Goal: Task Accomplishment & Management: Manage account settings

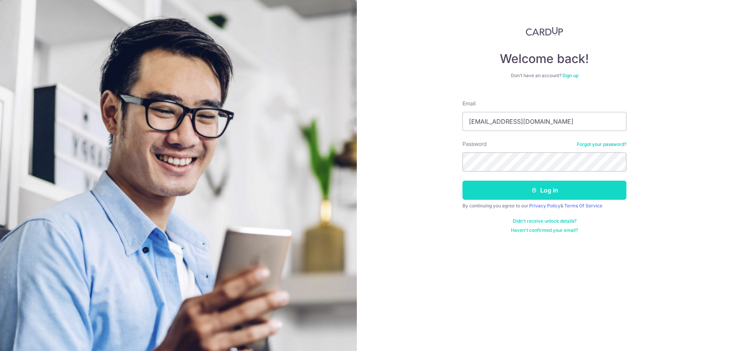
click at [525, 180] on form "Email tc.chew.83@gmail.com Password Forgot your password? Log in By continuing …" at bounding box center [545, 163] width 164 height 139
click at [525, 183] on button "Log in" at bounding box center [545, 189] width 164 height 19
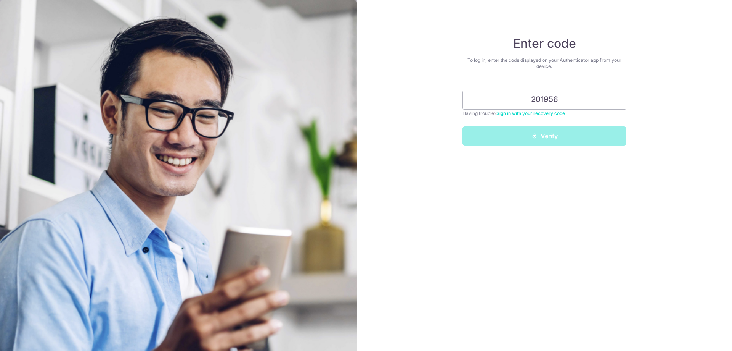
type input "201956"
click at [463, 126] on button "Verify" at bounding box center [545, 135] width 164 height 19
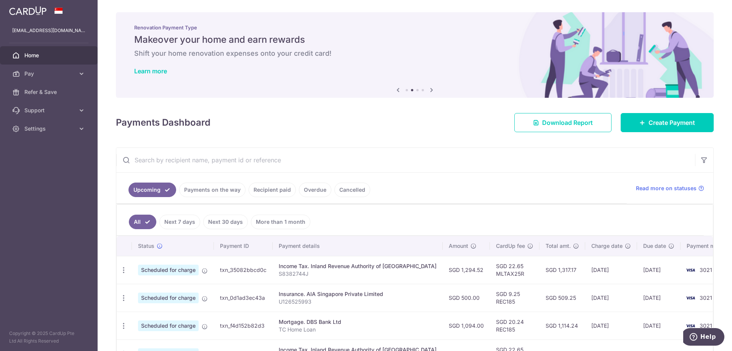
click at [58, 50] on link "Home" at bounding box center [49, 55] width 98 height 18
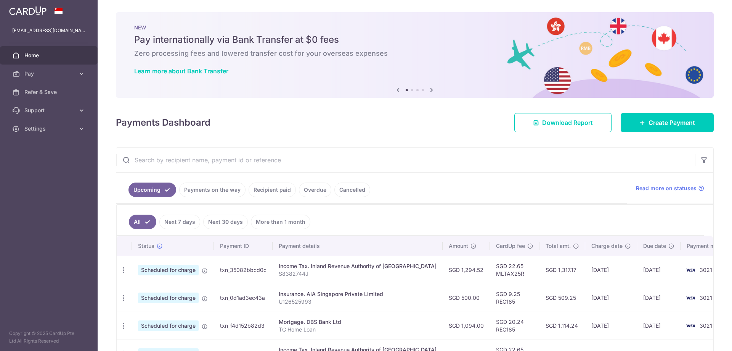
click at [650, 112] on div "Payments Dashboard Download Report Create Payment" at bounding box center [415, 121] width 598 height 22
click at [650, 119] on span "Create Payment" at bounding box center [672, 122] width 47 height 9
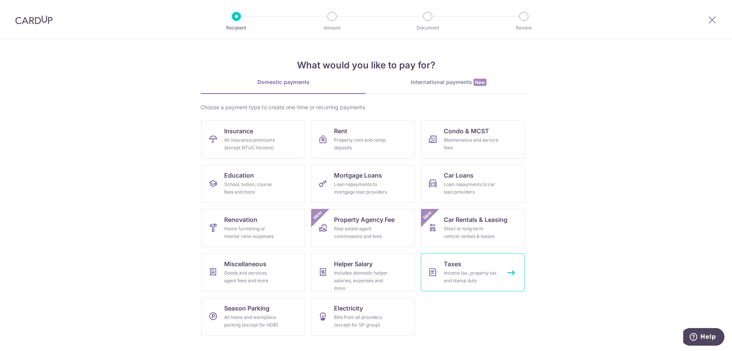
click at [481, 266] on link "Taxes Income tax, property tax and stamp duty" at bounding box center [473, 272] width 104 height 38
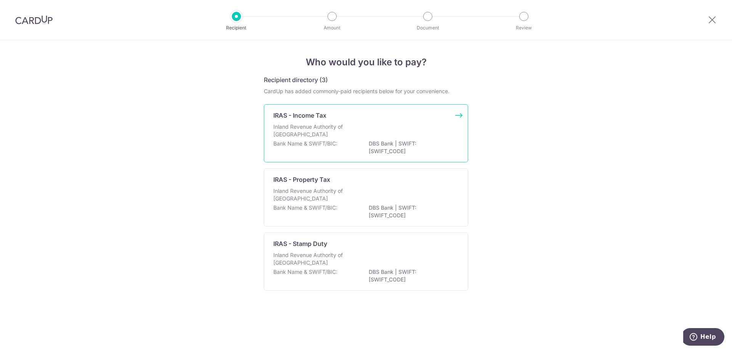
click at [376, 130] on div "Inland Revenue Authority of [GEOGRAPHIC_DATA]" at bounding box center [365, 131] width 185 height 17
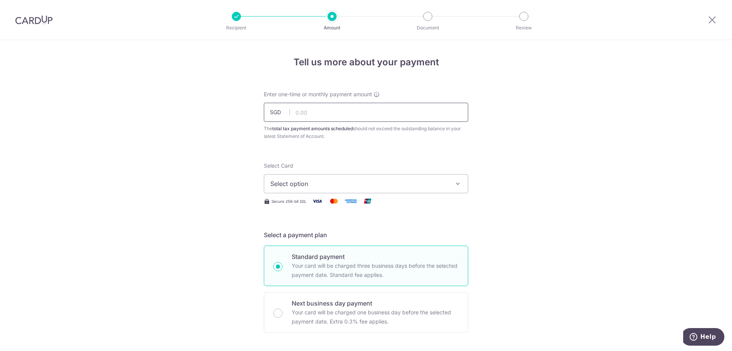
click at [314, 114] on input "text" at bounding box center [366, 112] width 204 height 19
type input "7,767.51"
drag, startPoint x: 320, startPoint y: 171, endPoint x: 321, endPoint y: 175, distance: 4.3
click at [320, 173] on div "Select Card Select option Add credit card Your Cards **** 3021 **** 1007" at bounding box center [366, 177] width 204 height 31
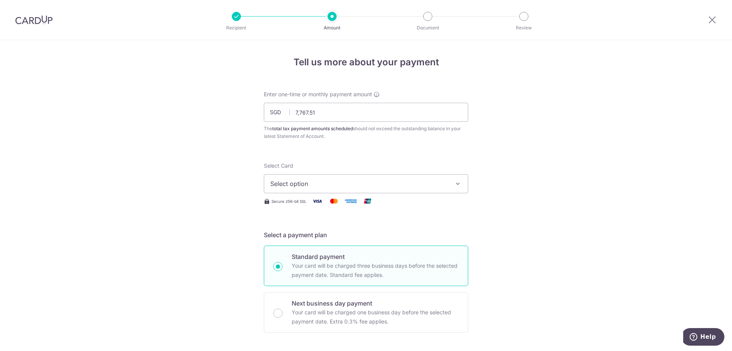
drag, startPoint x: 322, startPoint y: 177, endPoint x: 326, endPoint y: 188, distance: 12.5
click at [322, 177] on button "Select option" at bounding box center [366, 183] width 204 height 19
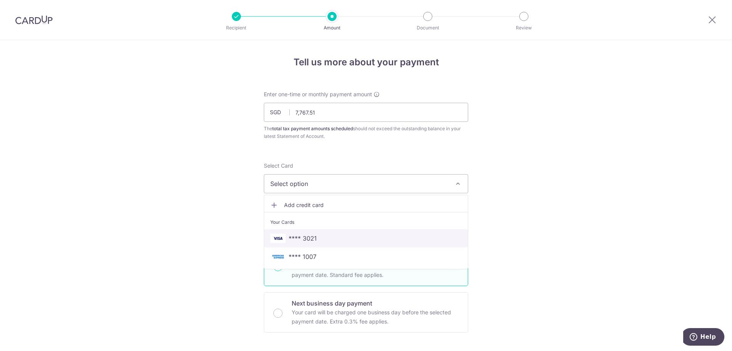
click at [332, 236] on span "**** 3021" at bounding box center [365, 237] width 191 height 9
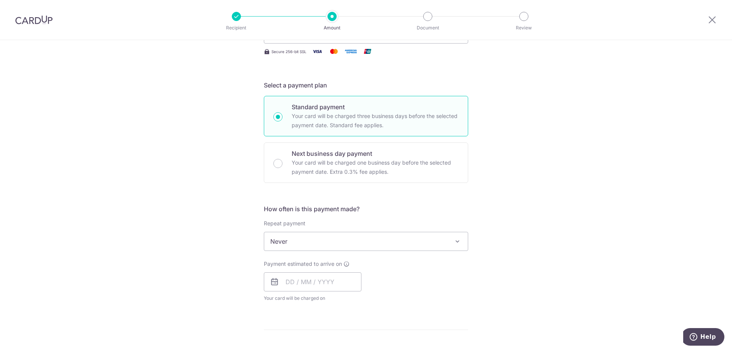
scroll to position [153, 0]
click at [312, 280] on input "text" at bounding box center [313, 278] width 98 height 19
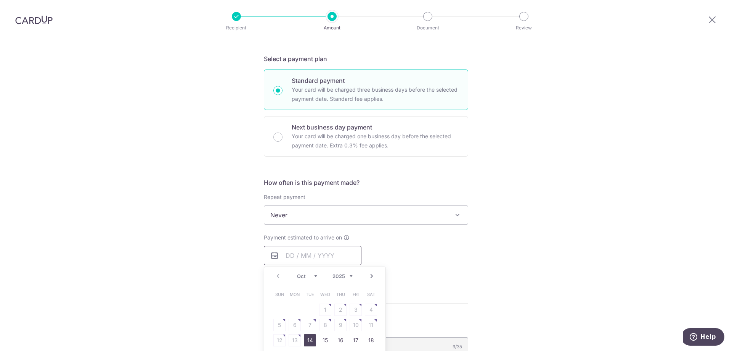
scroll to position [229, 0]
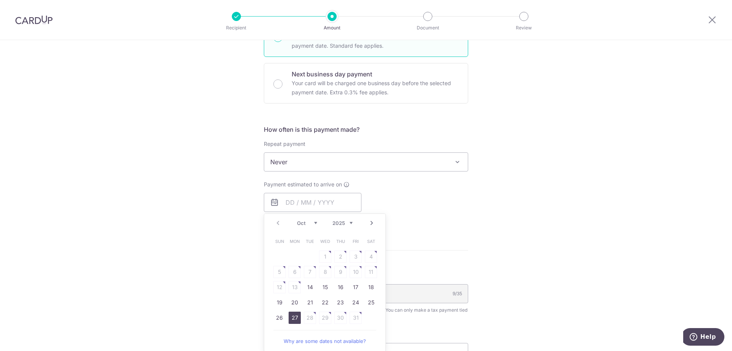
drag, startPoint x: 289, startPoint y: 318, endPoint x: 235, endPoint y: 245, distance: 90.5
click at [289, 318] on link "27" at bounding box center [295, 317] width 12 height 12
click at [235, 246] on div "Tell us more about your payment Enter one-time or monthly payment amount SGD 7,…" at bounding box center [366, 165] width 732 height 708
type input "27/10/2025"
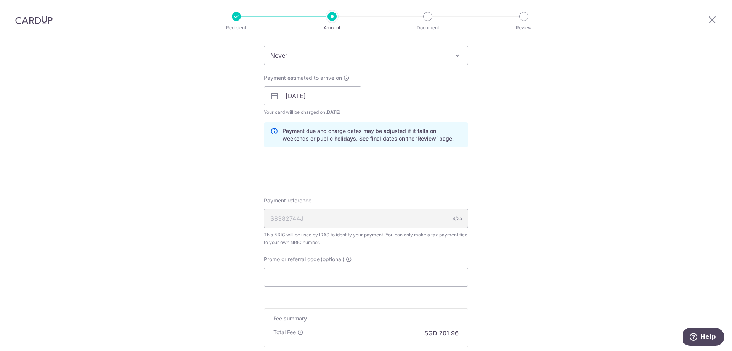
scroll to position [343, 0]
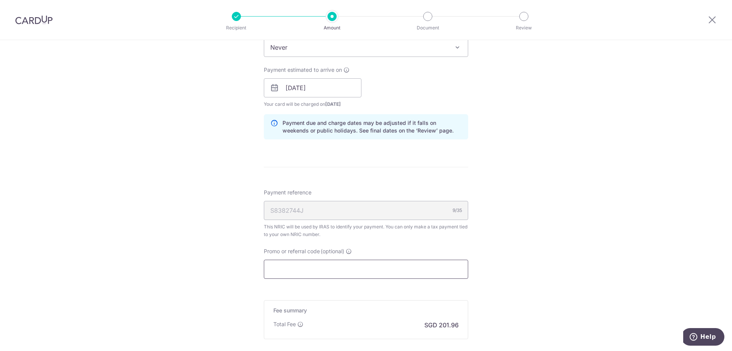
click at [339, 271] on input "Promo or referral code (optional)" at bounding box center [366, 268] width 204 height 19
paste input "VTAX25ONE"
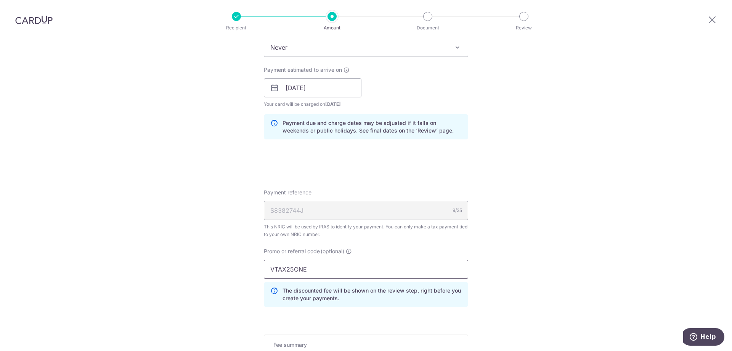
type input "VTAX25ONE"
click at [238, 254] on div "Tell us more about your payment Enter one-time or monthly payment amount SGD 7,…" at bounding box center [366, 84] width 732 height 774
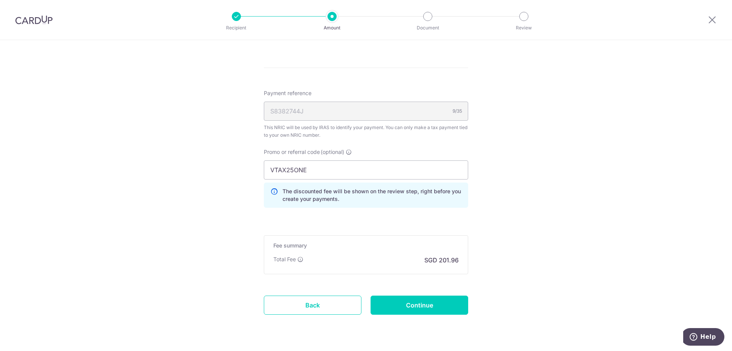
scroll to position [458, 0]
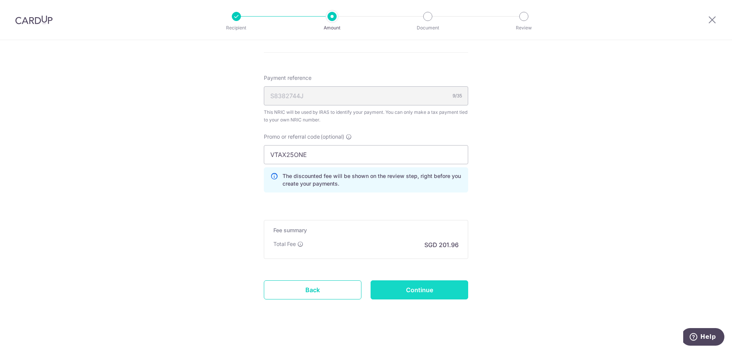
click at [404, 287] on input "Continue" at bounding box center [420, 289] width 98 height 19
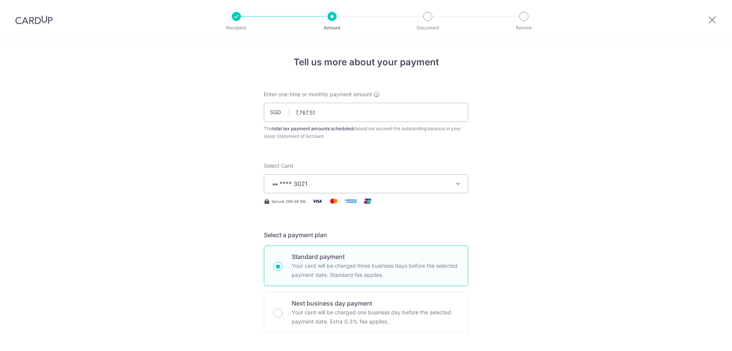
scroll to position [474, 0]
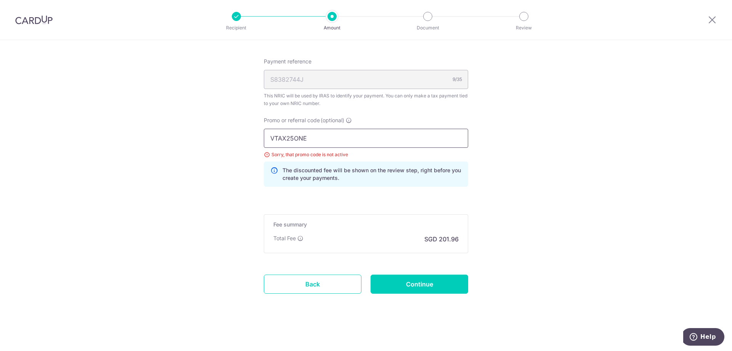
click at [321, 134] on input "VTAX25ONE" at bounding box center [366, 138] width 204 height 19
drag, startPoint x: 339, startPoint y: 138, endPoint x: 222, endPoint y: 135, distance: 116.4
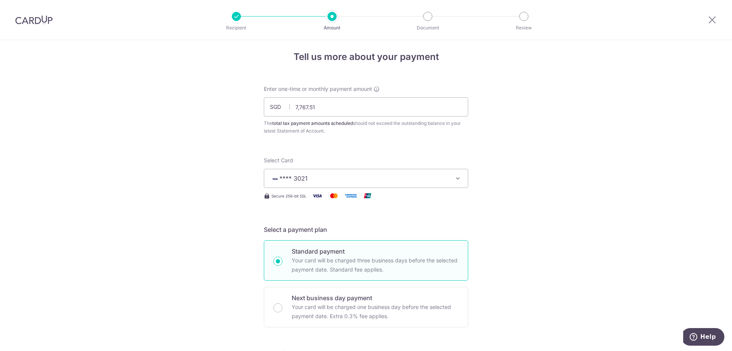
scroll to position [0, 0]
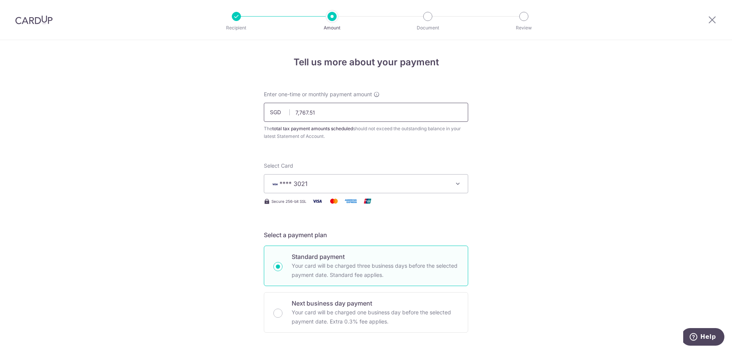
drag, startPoint x: 327, startPoint y: 112, endPoint x: 265, endPoint y: 116, distance: 62.3
click at [265, 116] on input "7,767.51" at bounding box center [366, 112] width 204 height 19
type input "6474.99"
type input "6,474.99"
click at [382, 167] on div "Select Card **** 3021 Add credit card Your Cards **** 3021 **** 1007" at bounding box center [366, 177] width 204 height 31
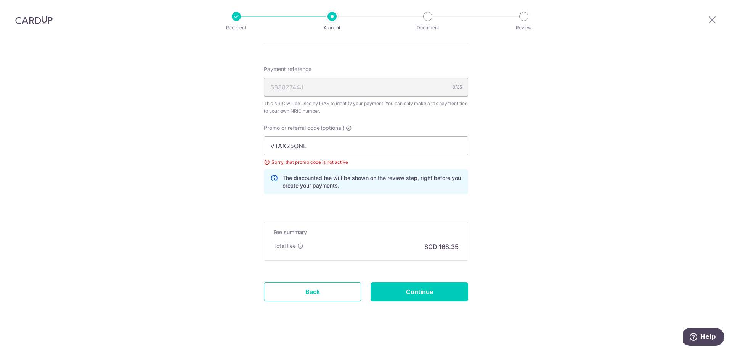
scroll to position [474, 0]
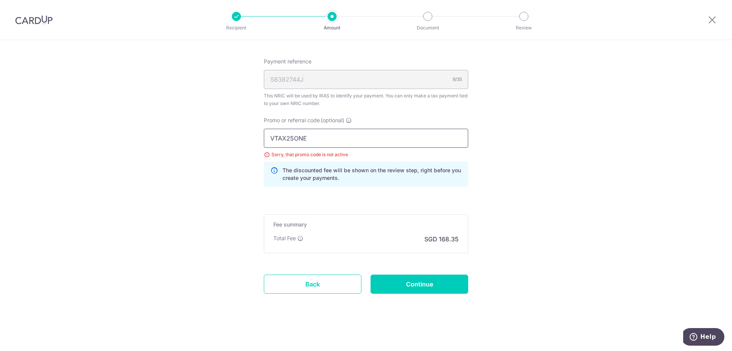
drag, startPoint x: 297, startPoint y: 136, endPoint x: 219, endPoint y: 139, distance: 78.2
drag, startPoint x: 320, startPoint y: 137, endPoint x: 211, endPoint y: 135, distance: 108.7
paste input "MILELION"
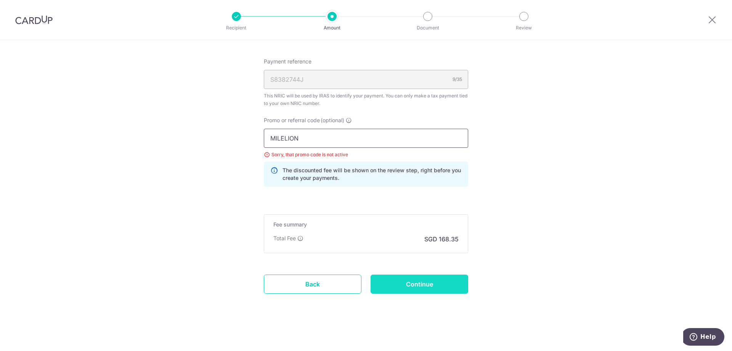
type input "MILELION"
click at [430, 278] on input "Continue" at bounding box center [420, 283] width 98 height 19
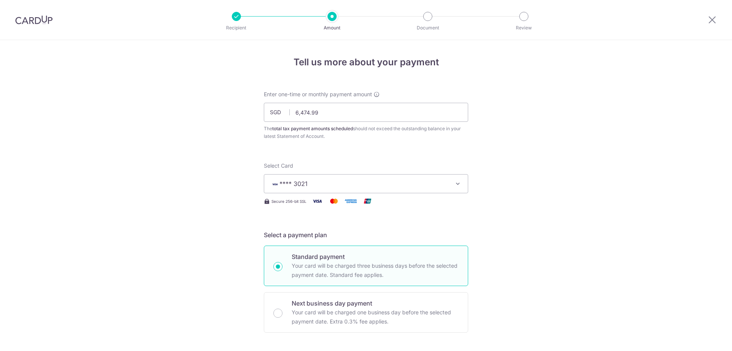
scroll to position [474, 0]
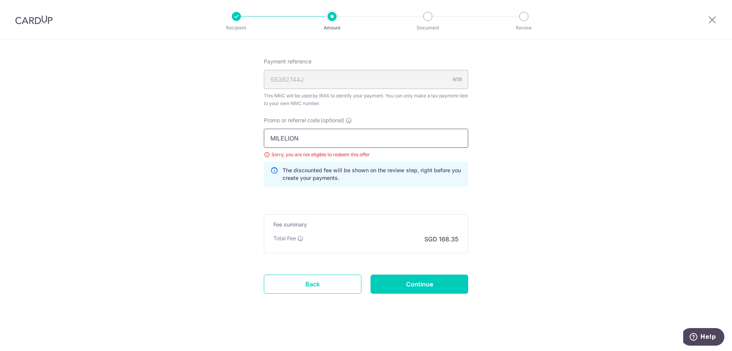
paste input "OFF225"
type input "OFF225"
click at [428, 284] on input "Continue" at bounding box center [420, 283] width 98 height 19
drag, startPoint x: 349, startPoint y: 140, endPoint x: 156, endPoint y: 104, distance: 196.1
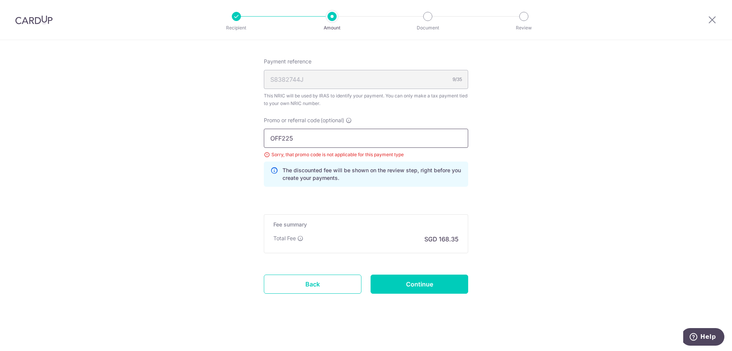
click at [400, 111] on div "Payment reference S8382744J 9/35 This NRIC will be used by IRAS to identify you…" at bounding box center [366, 125] width 204 height 135
click at [428, 281] on input "Continue" at bounding box center [420, 283] width 98 height 19
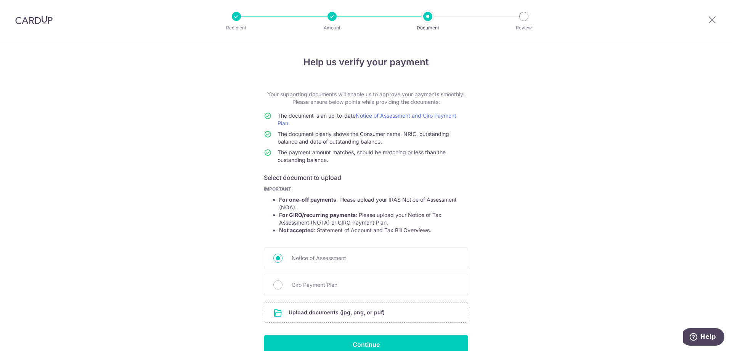
click at [395, 96] on p "Your supporting documents will enable us to approve your payments smoothly! Ple…" at bounding box center [366, 97] width 204 height 15
click at [351, 105] on p "Your supporting documents will enable us to approve your payments smoothly! Ple…" at bounding box center [366, 97] width 204 height 15
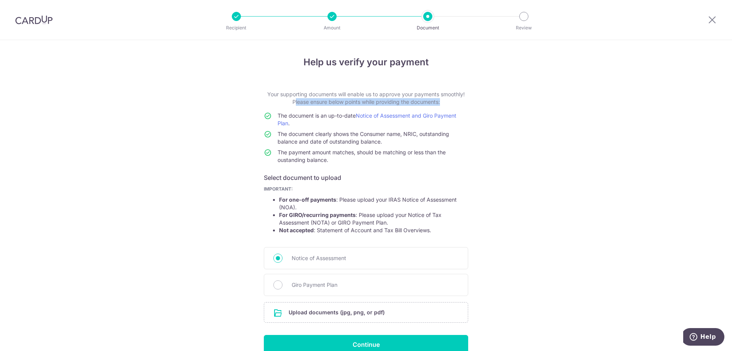
click at [351, 105] on p "Your supporting documents will enable us to approve your payments smoothly! Ple…" at bounding box center [366, 97] width 204 height 15
click at [344, 137] on span "The document clearly shows the Consumer name, NRIC, outstanding balance and dat…" at bounding box center [364, 137] width 172 height 14
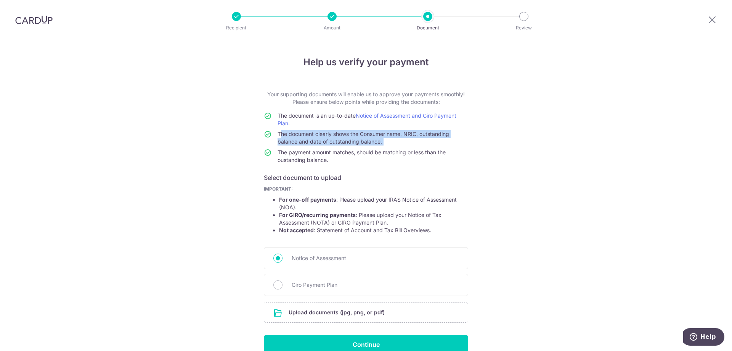
click at [344, 137] on span "The document clearly shows the Consumer name, NRIC, outstanding balance and dat…" at bounding box center [364, 137] width 172 height 14
click at [330, 194] on span "IMPORTANT: For one-off payments : Please upload your IRAS Notice of Assessment …" at bounding box center [366, 212] width 204 height 52
click at [329, 201] on strong "For one-off payments" at bounding box center [307, 199] width 57 height 6
click at [361, 208] on li "For one-off payments : Please upload your IRAS Notice of Assessment (NOA)." at bounding box center [373, 203] width 189 height 15
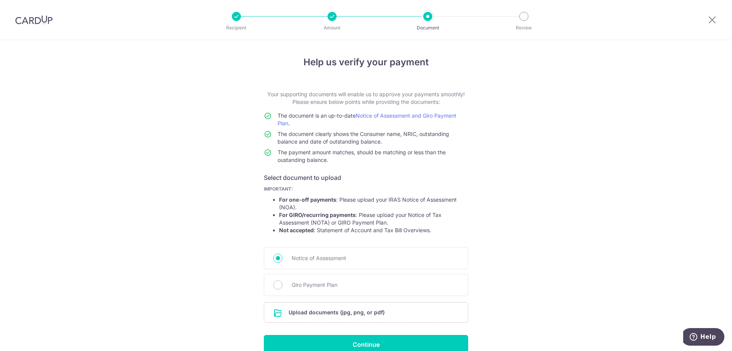
click at [361, 208] on li "For one-off payments : Please upload your IRAS Notice of Assessment (NOA)." at bounding box center [373, 203] width 189 height 15
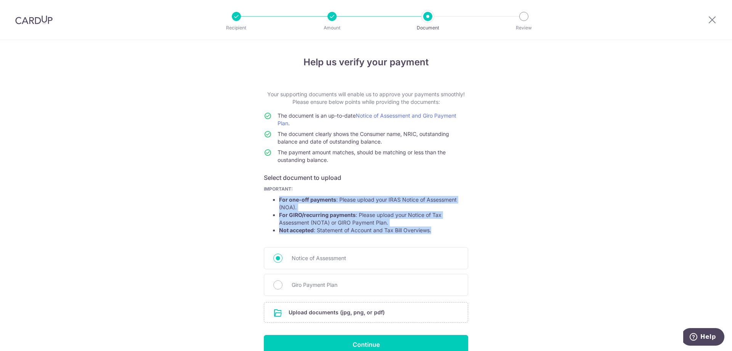
drag, startPoint x: 361, startPoint y: 208, endPoint x: 425, endPoint y: 236, distance: 69.8
click at [425, 236] on span "IMPORTANT: For one-off payments : Please upload your IRAS Notice of Assessment …" at bounding box center [366, 212] width 204 height 52
click at [435, 231] on li "Not accepted : Statement of Account and Tax Bill Overviews." at bounding box center [373, 230] width 189 height 8
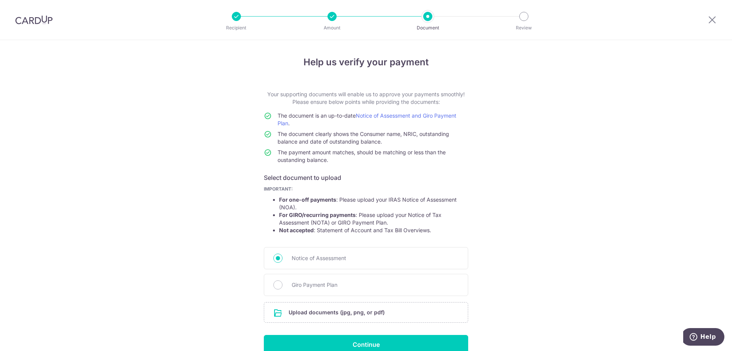
click at [435, 231] on li "Not accepted : Statement of Account and Tax Bill Overviews." at bounding box center [373, 230] width 189 height 8
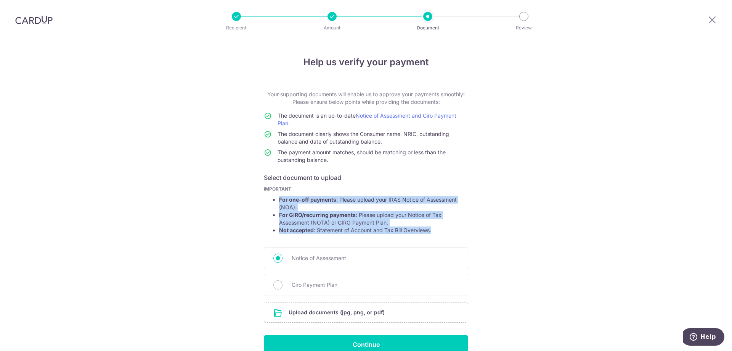
drag, startPoint x: 435, startPoint y: 231, endPoint x: 430, endPoint y: 200, distance: 31.7
click at [430, 200] on ul "For one-off payments : Please upload your IRAS Notice of Assessment (NOA). For …" at bounding box center [366, 215] width 204 height 38
click at [430, 200] on li "For one-off payments : Please upload your IRAS Notice of Assessment (NOA)." at bounding box center [373, 203] width 189 height 15
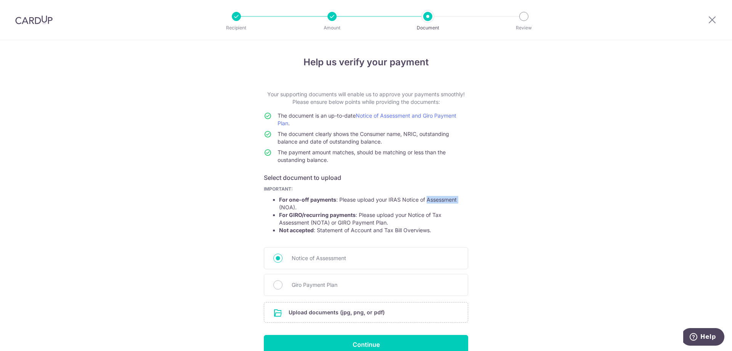
click at [430, 200] on li "For one-off payments : Please upload your IRAS Notice of Assessment (NOA)." at bounding box center [373, 203] width 189 height 15
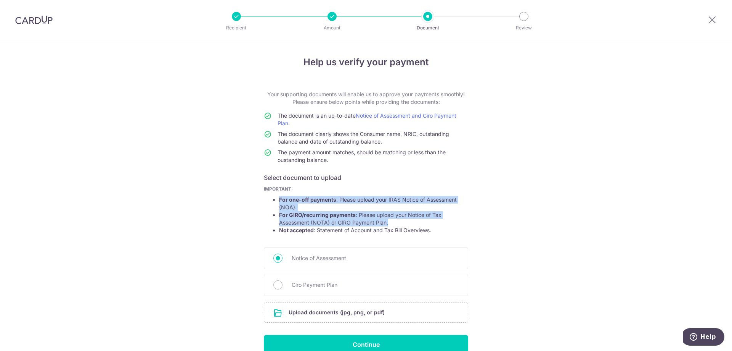
drag, startPoint x: 430, startPoint y: 200, endPoint x: 436, endPoint y: 226, distance: 26.6
click at [436, 224] on ul "For one-off payments : Please upload your IRAS Notice of Assessment (NOA). For …" at bounding box center [366, 215] width 204 height 38
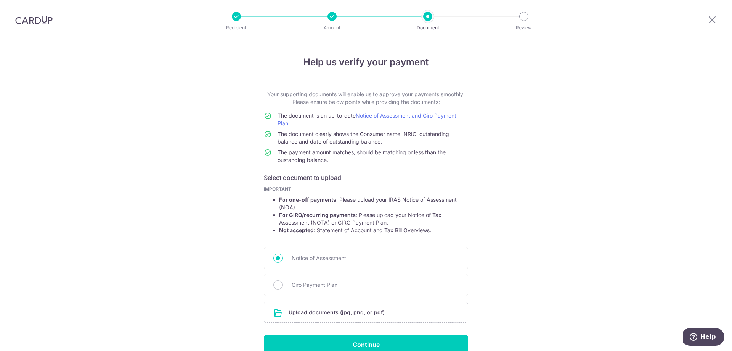
click at [437, 229] on li "Not accepted : Statement of Account and Tax Bill Overviews." at bounding box center [373, 230] width 189 height 8
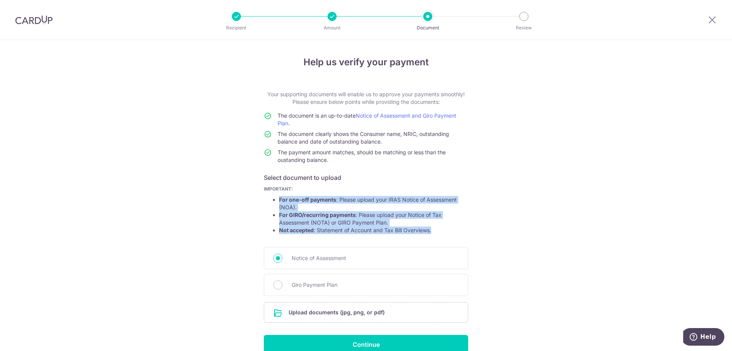
drag, startPoint x: 437, startPoint y: 229, endPoint x: 434, endPoint y: 200, distance: 29.1
click at [434, 200] on ul "For one-off payments : Please upload your IRAS Notice of Assessment (NOA). For …" at bounding box center [366, 215] width 204 height 38
click at [434, 200] on li "For one-off payments : Please upload your IRAS Notice of Assessment (NOA)." at bounding box center [373, 203] width 189 height 15
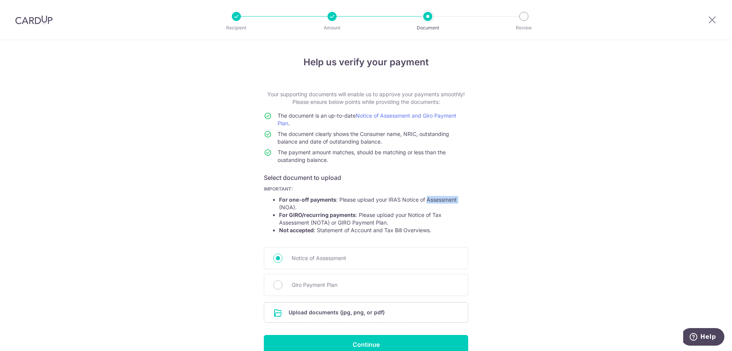
click at [434, 200] on li "For one-off payments : Please upload your IRAS Notice of Assessment (NOA)." at bounding box center [373, 203] width 189 height 15
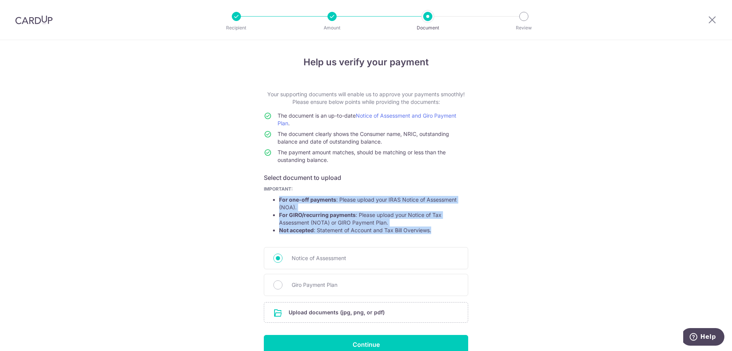
drag, startPoint x: 434, startPoint y: 200, endPoint x: 445, endPoint y: 226, distance: 28.5
click at [445, 226] on ul "For one-off payments : Please upload your IRAS Notice of Assessment (NOA). For …" at bounding box center [366, 215] width 204 height 38
click at [445, 226] on li "Not accepted : Statement of Account and Tax Bill Overviews." at bounding box center [373, 230] width 189 height 8
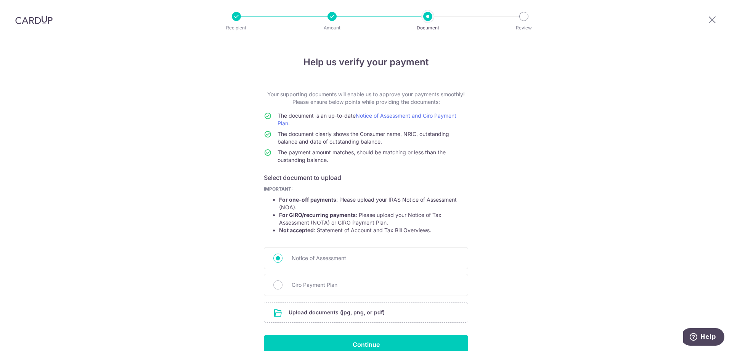
click at [445, 226] on li "Not accepted : Statement of Account and Tax Bill Overviews." at bounding box center [373, 230] width 189 height 8
drag, startPoint x: 445, startPoint y: 226, endPoint x: 444, endPoint y: 222, distance: 4.7
click at [445, 226] on ul "For one-off payments : Please upload your IRAS Notice of Assessment (NOA). For …" at bounding box center [366, 215] width 204 height 38
click at [439, 198] on li "For one-off payments : Please upload your IRAS Notice of Assessment (NOA)." at bounding box center [373, 203] width 189 height 15
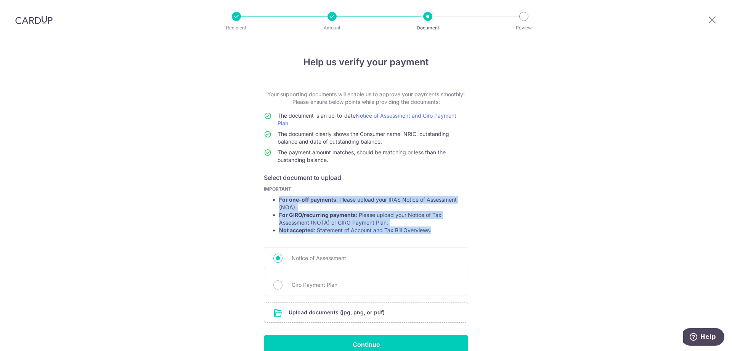
drag, startPoint x: 439, startPoint y: 198, endPoint x: 449, endPoint y: 236, distance: 39.6
click at [449, 236] on span "IMPORTANT: For one-off payments : Please upload your IRAS Notice of Assessment …" at bounding box center [366, 212] width 204 height 52
click at [717, 23] on icon at bounding box center [712, 20] width 9 height 10
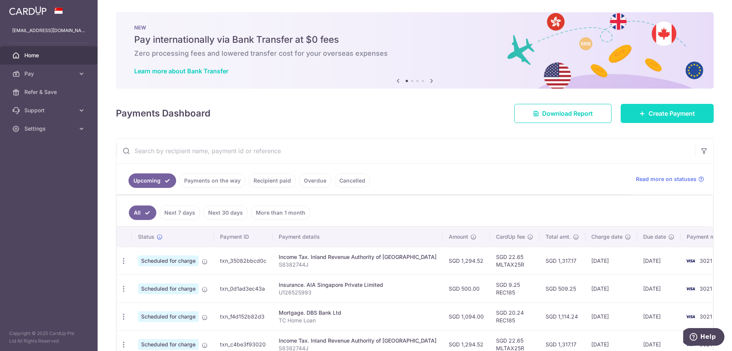
click at [642, 114] on link "Create Payment" at bounding box center [667, 113] width 93 height 19
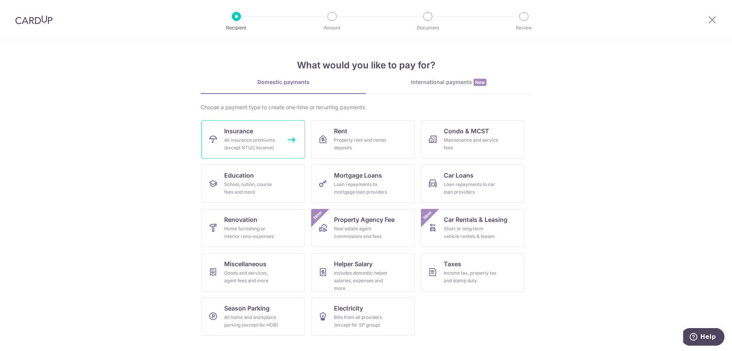
click at [251, 136] on div "All insurance premiums (except NTUC Income)" at bounding box center [251, 143] width 55 height 15
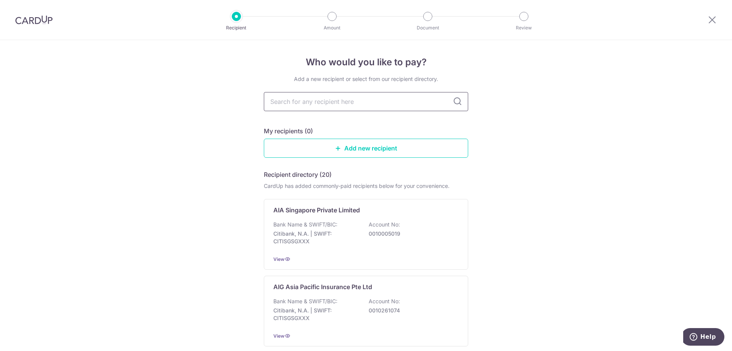
click at [324, 105] on input "text" at bounding box center [366, 101] width 204 height 19
click at [347, 228] on div "Bank Name & SWIFT/BIC: Citibank, N.A. | SWIFT: CITISGSGXXX Account No: 00100050…" at bounding box center [365, 234] width 185 height 28
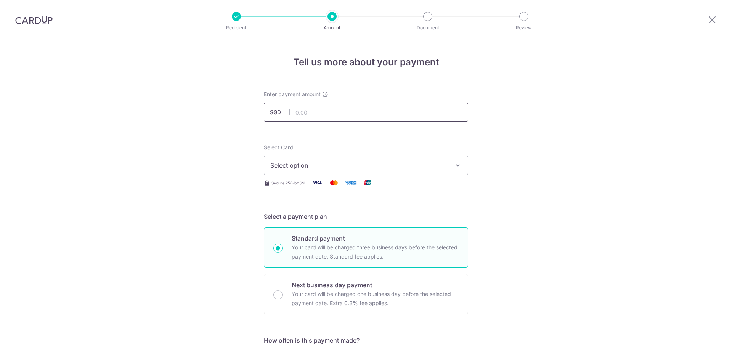
drag, startPoint x: 0, startPoint y: 0, endPoint x: 313, endPoint y: 115, distance: 333.3
click at [313, 115] on input "text" at bounding box center [366, 112] width 204 height 19
click at [346, 113] on input "text" at bounding box center [366, 112] width 204 height 19
type input "4,000.00"
click at [329, 168] on span "Select option" at bounding box center [359, 165] width 178 height 9
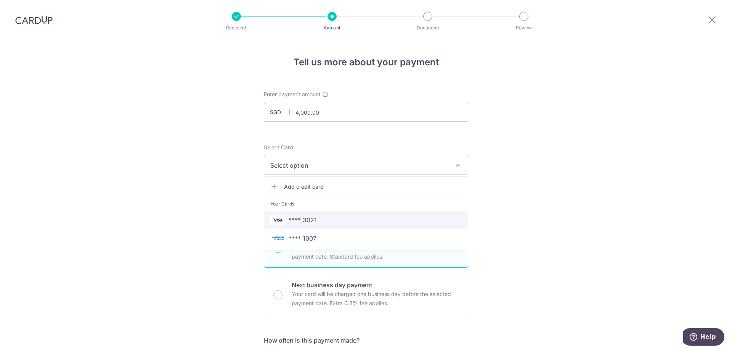
click at [327, 215] on span "**** 3021" at bounding box center [365, 219] width 191 height 9
click at [327, 215] on h5 "Select a payment plan" at bounding box center [366, 216] width 204 height 9
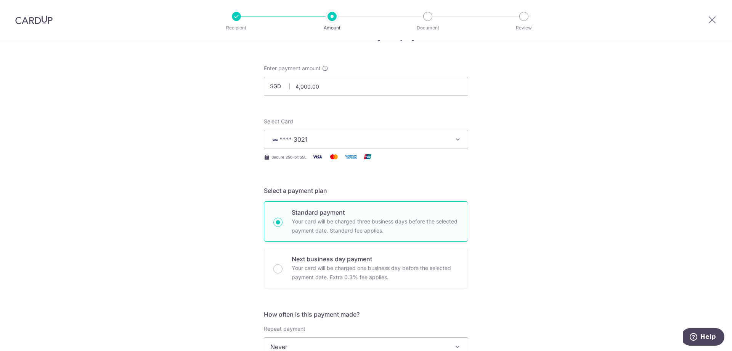
scroll to position [114, 0]
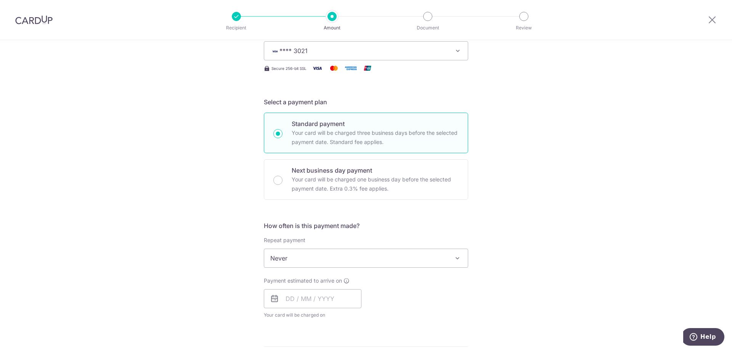
click at [305, 254] on span "Never" at bounding box center [366, 258] width 204 height 18
click at [305, 259] on span "Never" at bounding box center [366, 258] width 204 height 18
click at [307, 299] on input "text" at bounding box center [313, 298] width 98 height 19
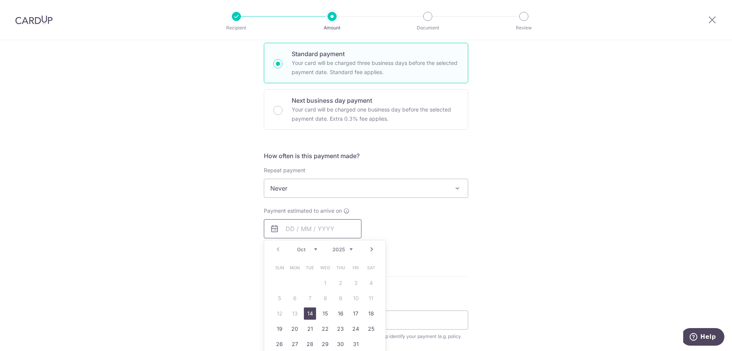
scroll to position [191, 0]
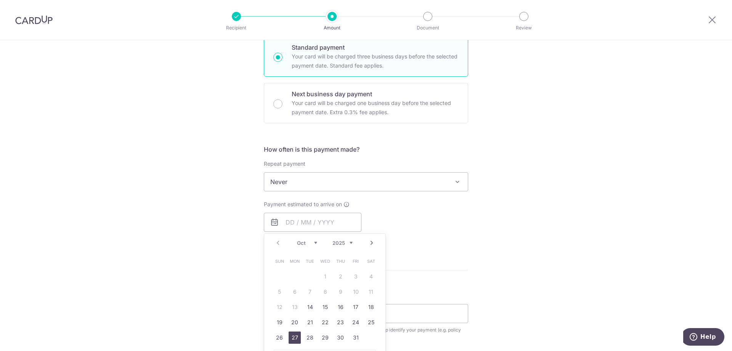
click at [294, 334] on link "27" at bounding box center [295, 337] width 12 height 12
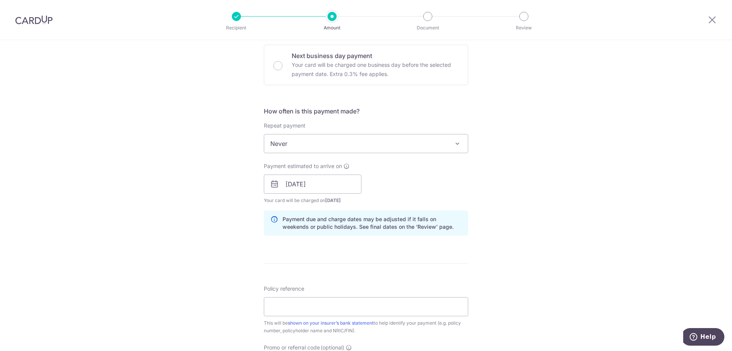
scroll to position [267, 0]
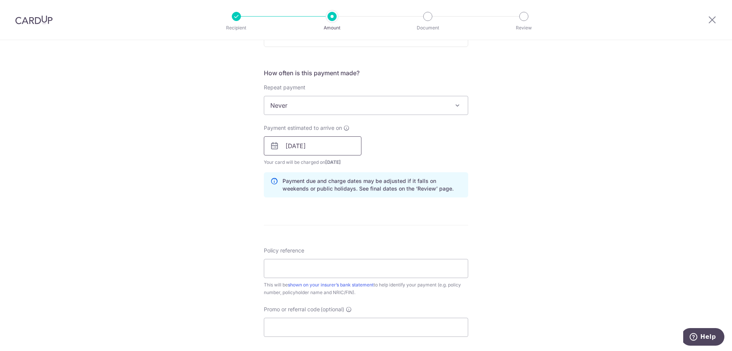
click at [333, 143] on input "27/10/2025" at bounding box center [313, 145] width 98 height 19
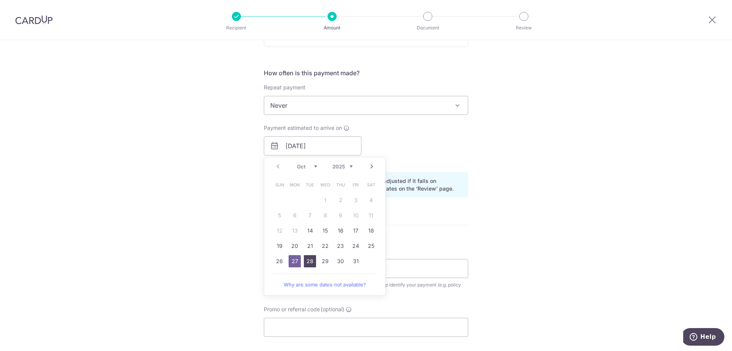
click at [310, 260] on link "28" at bounding box center [310, 261] width 12 height 12
type input "[DATE]"
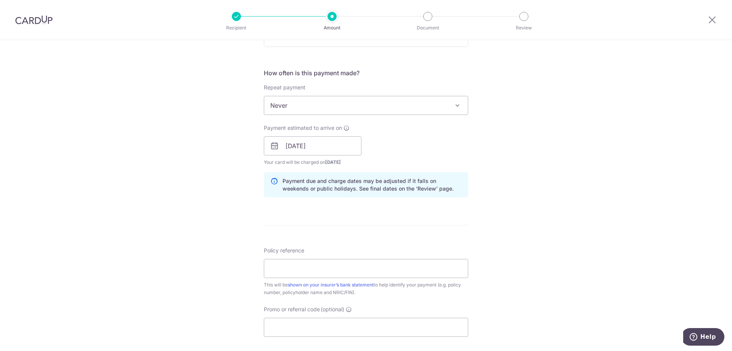
click at [472, 240] on div "Tell us more about your payment Enter payment amount SGD 4,000.00 4000.00 Selec…" at bounding box center [366, 133] width 732 height 721
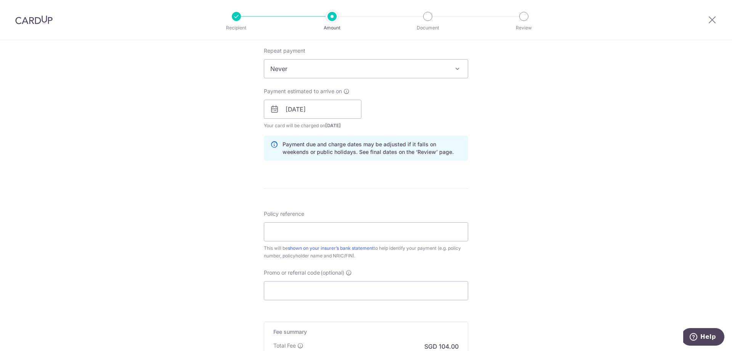
scroll to position [305, 0]
click at [309, 231] on input "Policy reference" at bounding box center [366, 229] width 204 height 19
click at [239, 276] on div "Tell us more about your payment Enter payment amount SGD 4,000.00 4000.00 Selec…" at bounding box center [366, 95] width 732 height 721
click at [311, 296] on input "Promo or referral code (optional)" at bounding box center [366, 288] width 204 height 19
click at [284, 238] on input "Policy reference" at bounding box center [366, 229] width 204 height 19
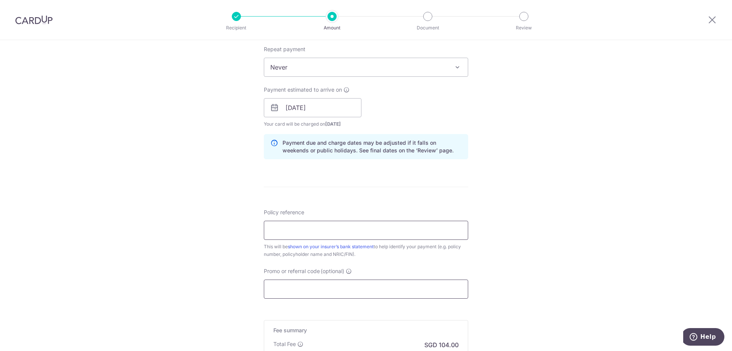
type input "U126525993"
click at [304, 287] on input "Promo or referral code (optional)" at bounding box center [366, 288] width 204 height 19
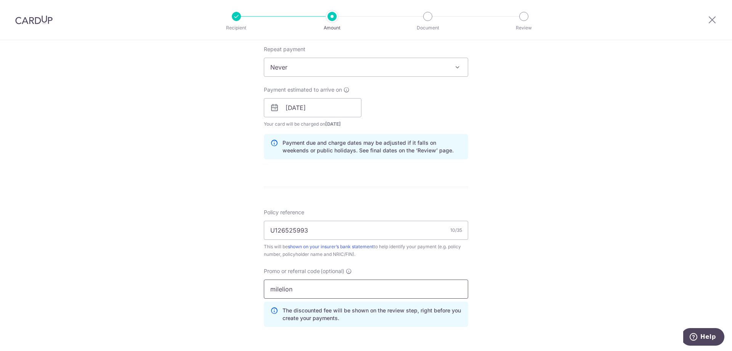
type input "milelion"
click at [244, 230] on div "Tell us more about your payment Enter payment amount SGD 4,000.00 4000.00 Selec…" at bounding box center [366, 113] width 732 height 756
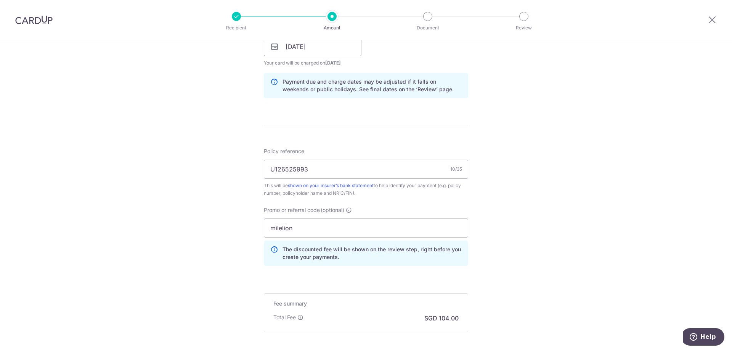
scroll to position [445, 0]
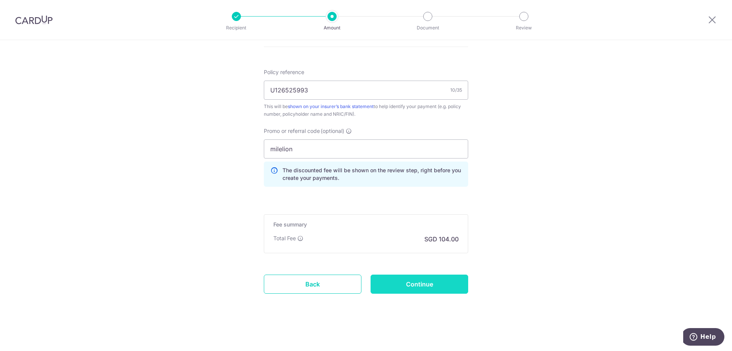
click at [425, 279] on input "Continue" at bounding box center [420, 283] width 98 height 19
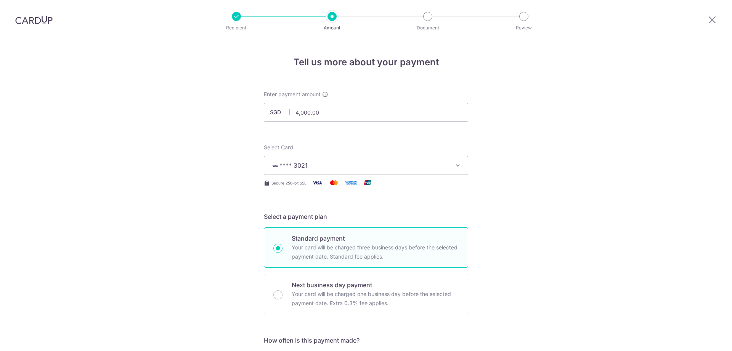
scroll to position [456, 0]
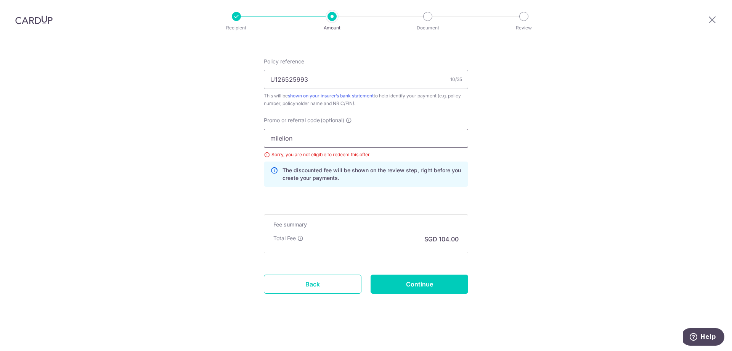
drag, startPoint x: 327, startPoint y: 132, endPoint x: 170, endPoint y: 127, distance: 156.8
paste input "MILELION"
type input "MILELION"
click at [422, 280] on input "Continue" at bounding box center [420, 283] width 98 height 19
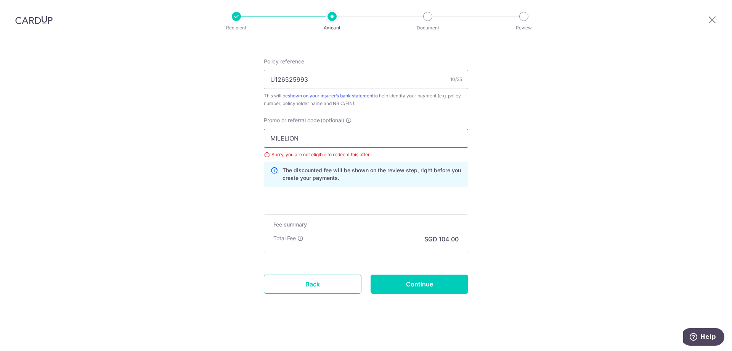
drag, startPoint x: 220, startPoint y: 140, endPoint x: 235, endPoint y: 166, distance: 29.7
paste input "OFF225"
type input "OFF225"
click at [407, 279] on input "Continue" at bounding box center [420, 283] width 98 height 19
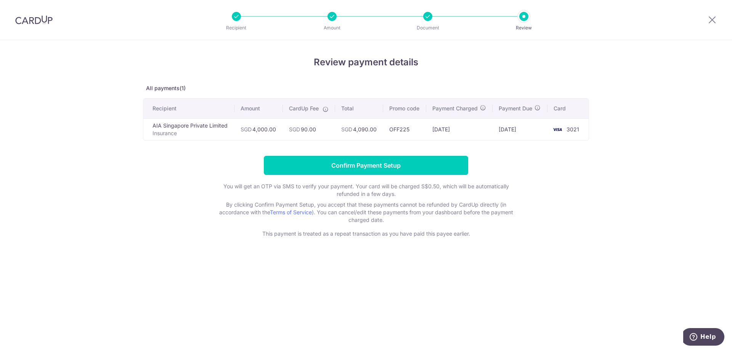
click at [311, 129] on td "SGD 90.00" at bounding box center [309, 129] width 52 height 22
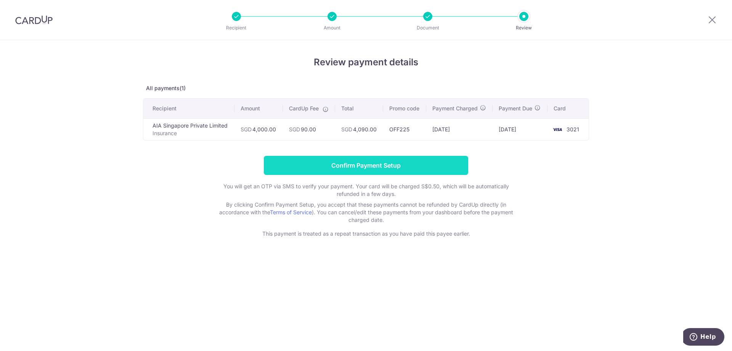
click at [425, 167] on input "Confirm Payment Setup" at bounding box center [366, 165] width 204 height 19
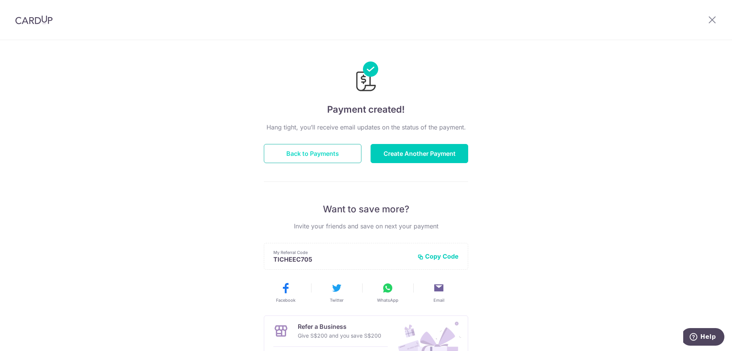
click at [347, 153] on button "Back to Payments" at bounding box center [313, 153] width 98 height 19
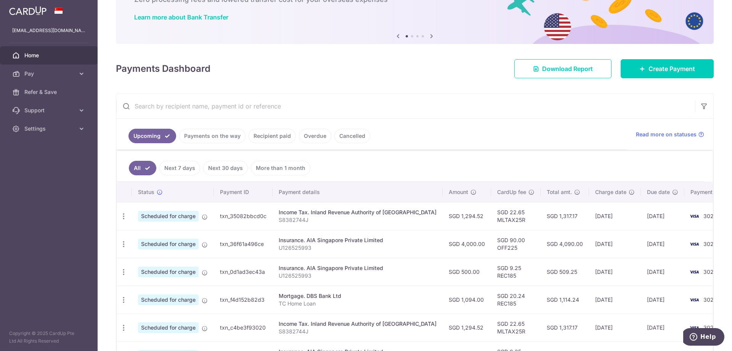
scroll to position [76, 0]
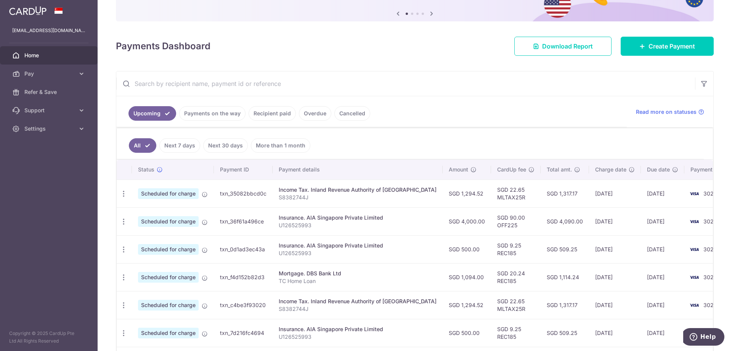
click at [443, 215] on td "SGD 4,000.00" at bounding box center [467, 221] width 48 height 28
click at [642, 249] on td "[DATE]" at bounding box center [662, 249] width 43 height 28
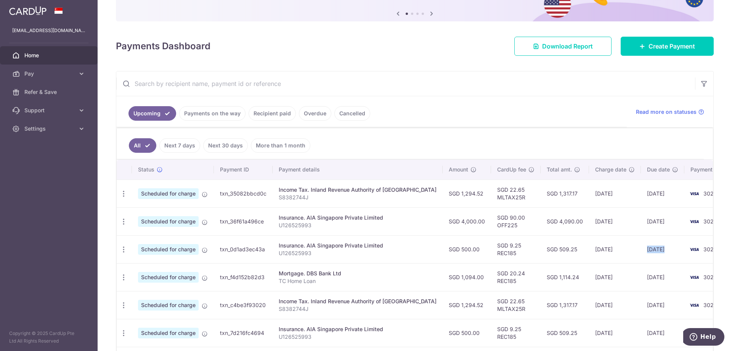
click at [642, 249] on td "03/11/2025" at bounding box center [662, 249] width 43 height 28
click at [593, 244] on td "[DATE]" at bounding box center [615, 249] width 52 height 28
click at [541, 244] on td "SGD 509.25" at bounding box center [565, 249] width 48 height 28
click at [592, 227] on td "23/10/2025" at bounding box center [615, 221] width 52 height 28
click at [124, 219] on icon "button" at bounding box center [124, 221] width 8 height 8
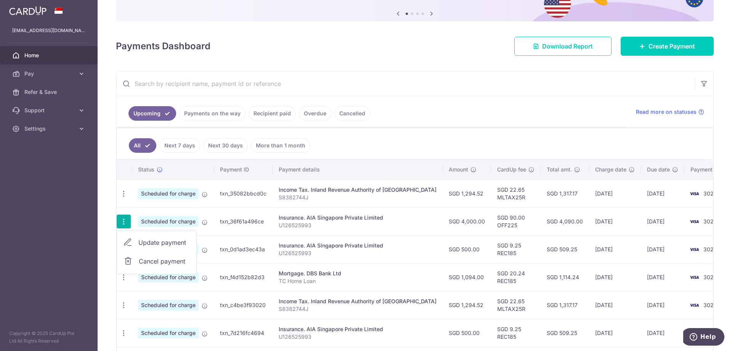
click at [156, 257] on span "Cancel payment" at bounding box center [164, 260] width 51 height 9
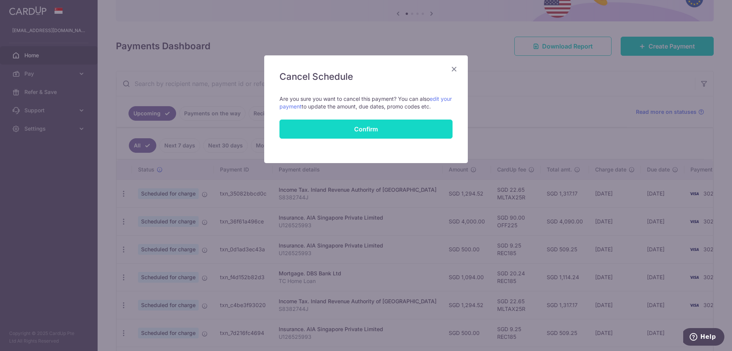
click at [382, 129] on button "Confirm" at bounding box center [366, 128] width 173 height 19
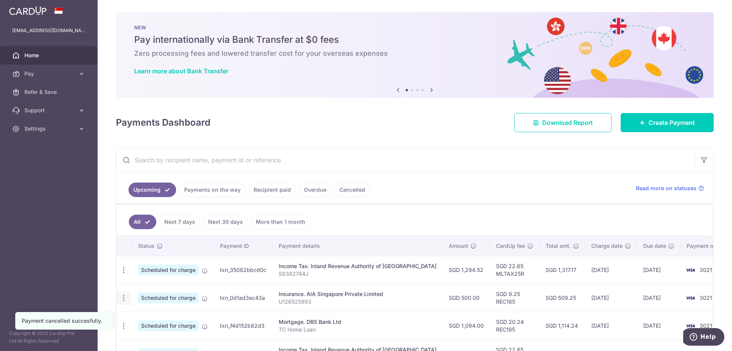
click at [122, 299] on icon "button" at bounding box center [124, 298] width 8 height 8
click at [161, 316] on span "Update payment" at bounding box center [164, 318] width 52 height 9
radio input "true"
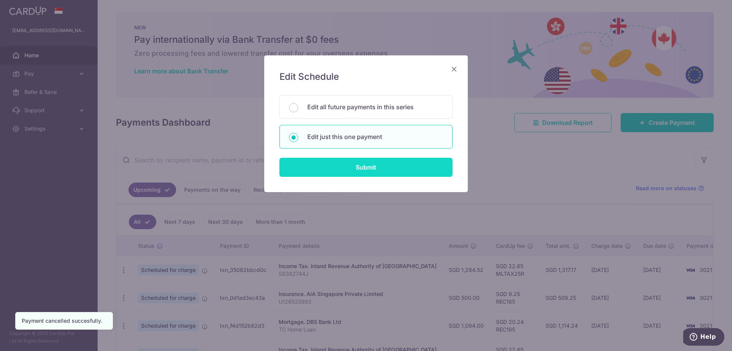
click at [377, 168] on input "Submit" at bounding box center [366, 167] width 173 height 19
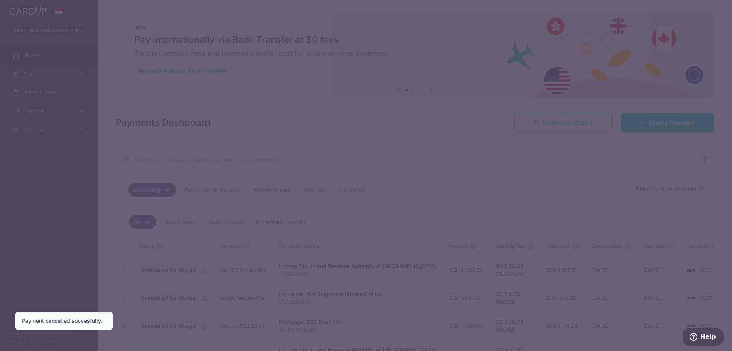
type input "REC185"
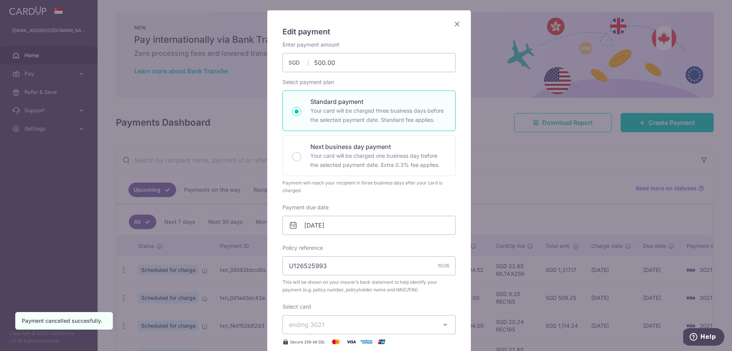
scroll to position [76, 0]
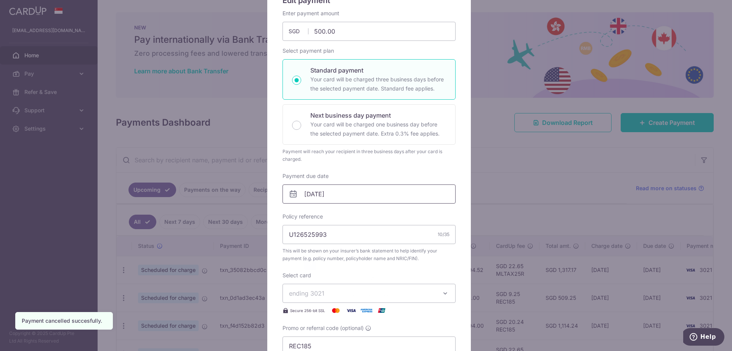
click at [344, 190] on input "03/11/2025" at bounding box center [369, 193] width 173 height 19
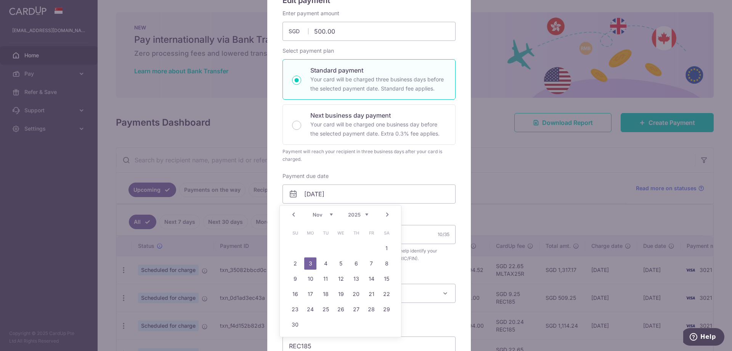
click at [293, 213] on link "Prev" at bounding box center [293, 214] width 9 height 9
click at [359, 305] on link "30" at bounding box center [356, 309] width 12 height 12
type input "[DATE]"
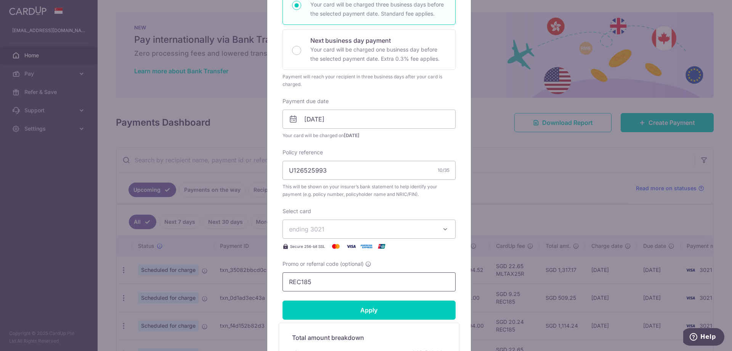
scroll to position [153, 0]
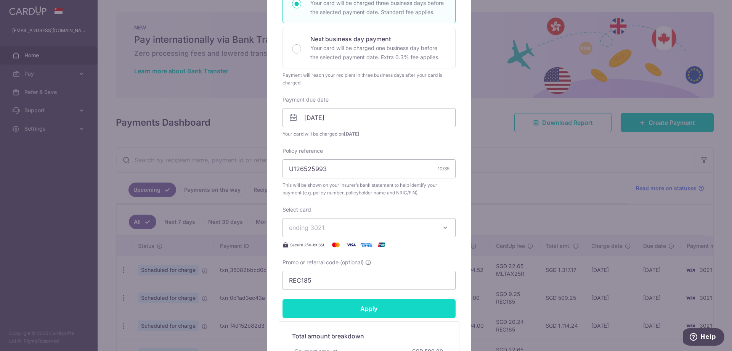
click at [337, 308] on input "Apply" at bounding box center [369, 308] width 173 height 19
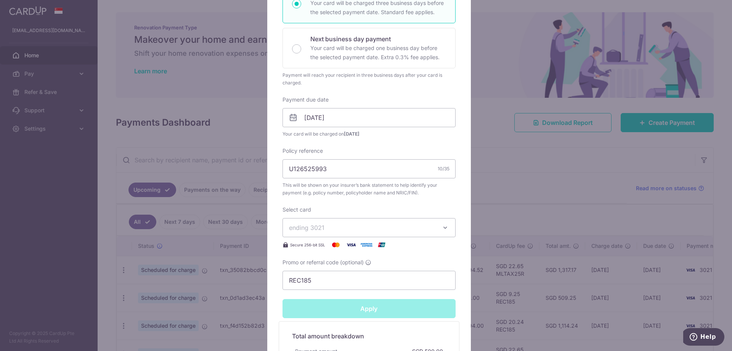
type input "Successfully Applied"
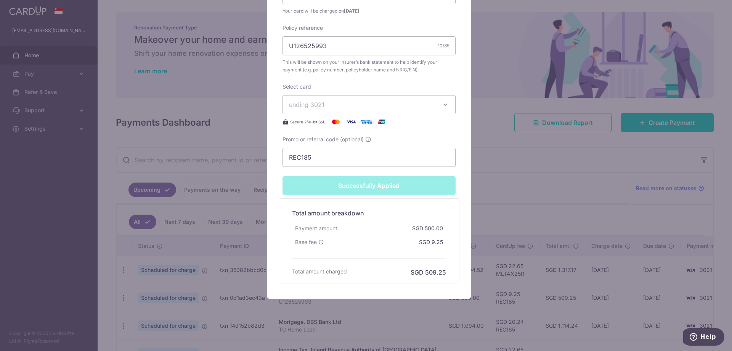
scroll to position [305, 0]
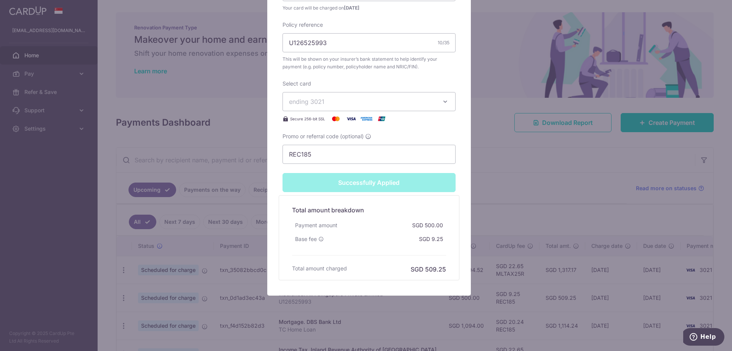
click at [569, 173] on div "Edit payment By clicking apply, you will make changes to all payments to AIA Si…" at bounding box center [366, 175] width 732 height 351
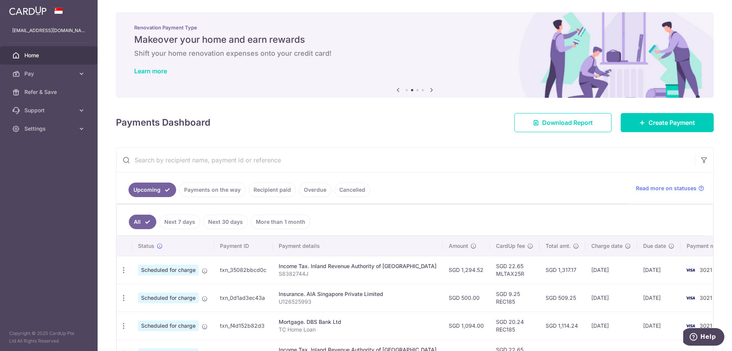
scroll to position [38, 0]
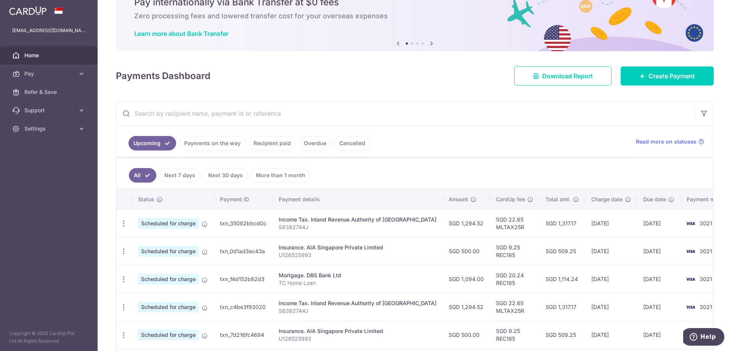
scroll to position [38, 0]
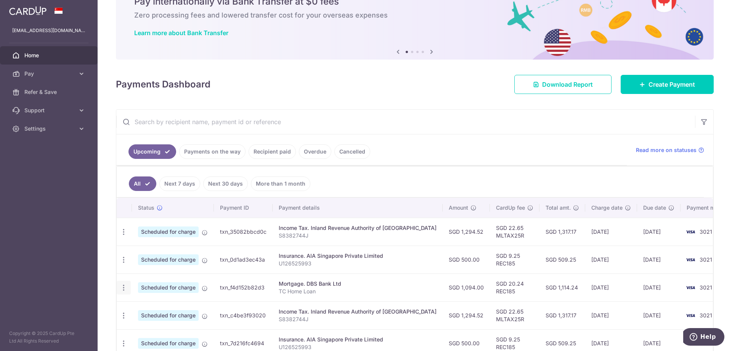
click at [125, 288] on icon "button" at bounding box center [124, 287] width 8 height 8
click at [167, 305] on span "Update payment" at bounding box center [164, 308] width 52 height 9
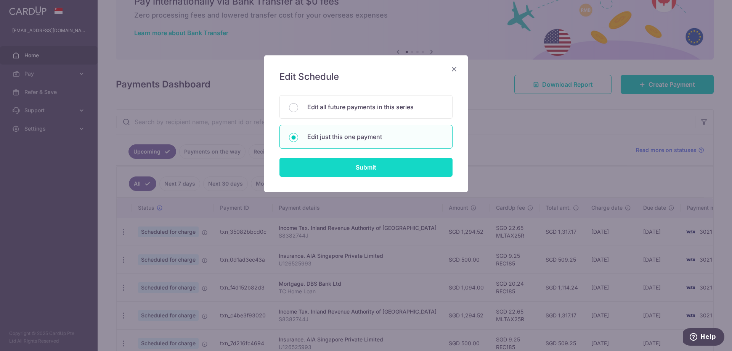
click at [332, 160] on input "Submit" at bounding box center [366, 167] width 173 height 19
radio input "true"
type input "1,094.00"
type input "[DATE]"
type input "TC Home Loan"
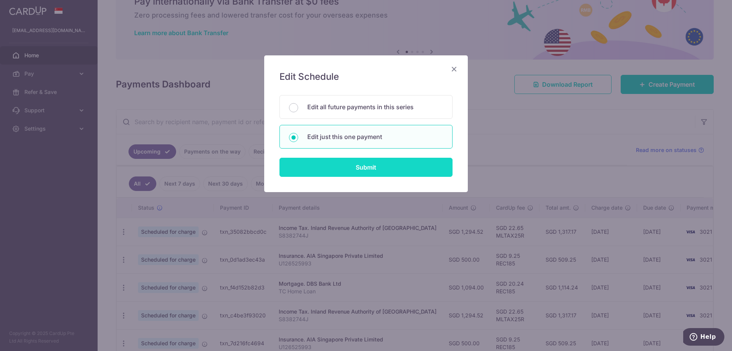
type input "REC185"
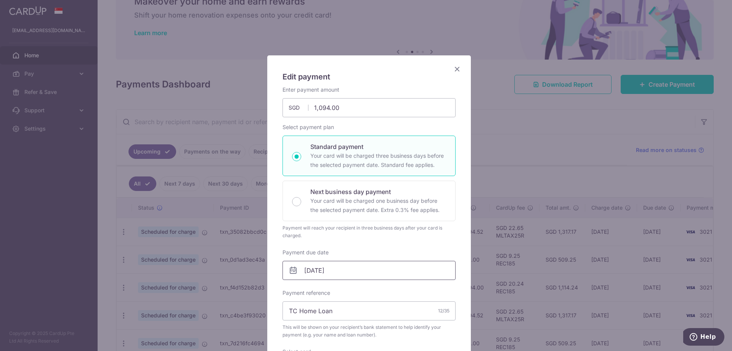
click at [334, 268] on input "[DATE]" at bounding box center [369, 269] width 173 height 19
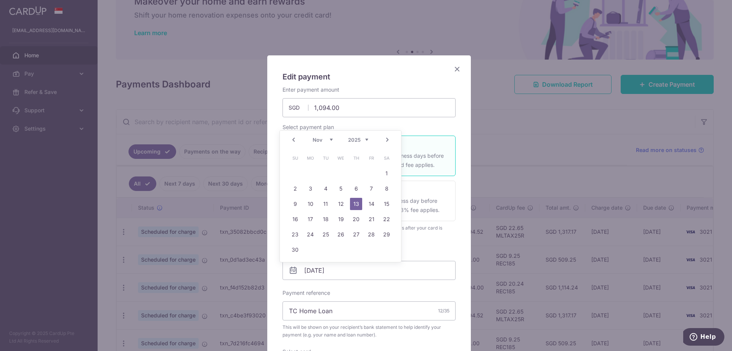
click at [295, 140] on link "Prev" at bounding box center [293, 139] width 9 height 9
click at [373, 234] on link "31" at bounding box center [371, 234] width 12 height 12
type input "31/10/2025"
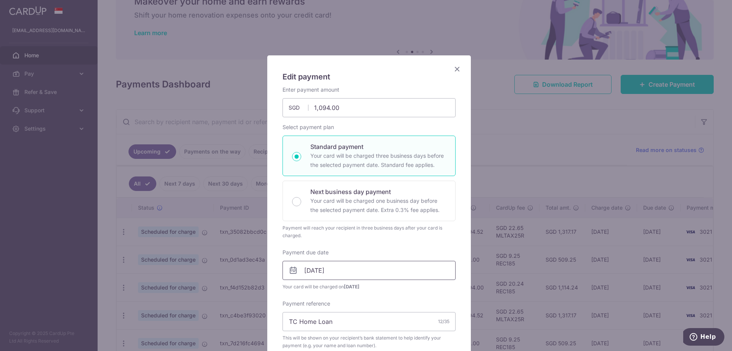
click at [341, 269] on input "31/10/2025" at bounding box center [369, 269] width 173 height 19
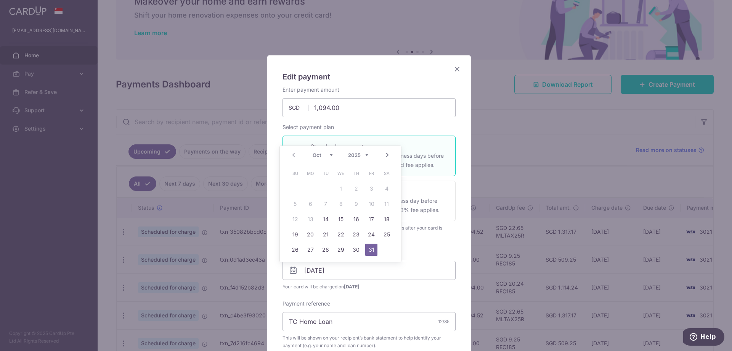
click at [425, 248] on div "Payment due date 31/10/2025 Your card will be charged on 28/10/2025" at bounding box center [369, 269] width 173 height 42
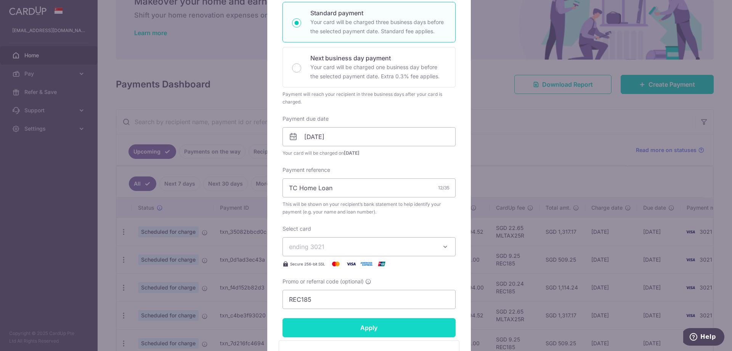
scroll to position [153, 0]
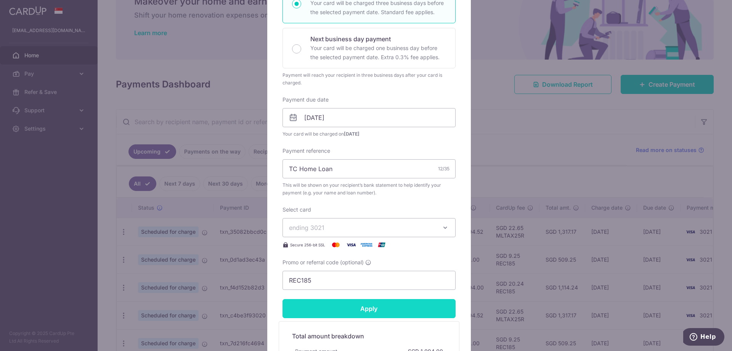
click at [411, 308] on input "Apply" at bounding box center [369, 308] width 173 height 19
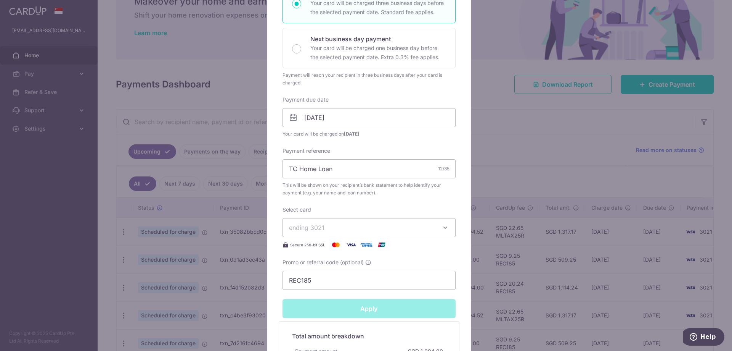
type input "Successfully Applied"
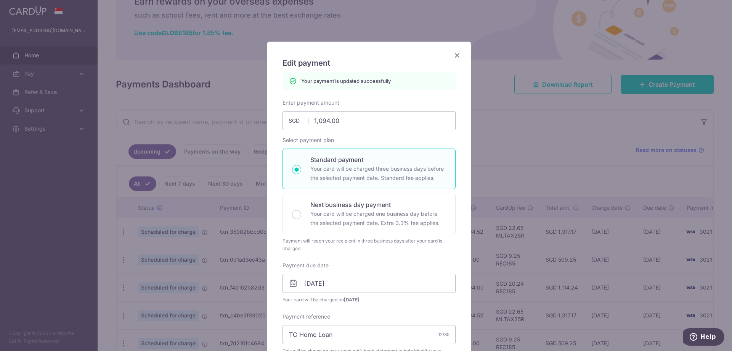
scroll to position [0, 0]
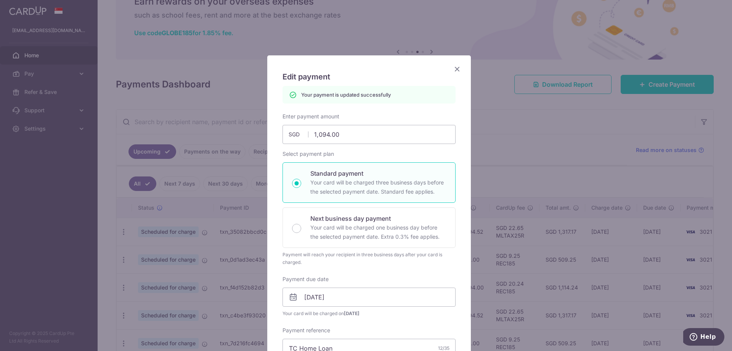
click at [453, 67] on icon "Close" at bounding box center [457, 69] width 9 height 10
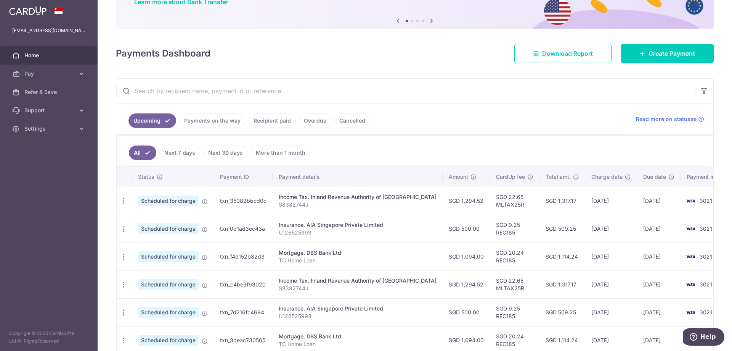
scroll to position [76, 0]
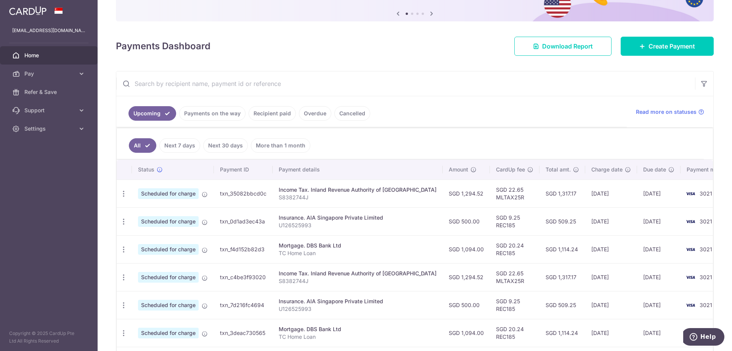
drag, startPoint x: 651, startPoint y: 251, endPoint x: 551, endPoint y: 221, distance: 104.1
click at [532, 202] on tbody "Update payment Cancel payment Scheduled for charge txn_35082bbcd0c Income Tax. …" at bounding box center [428, 318] width 622 height 278
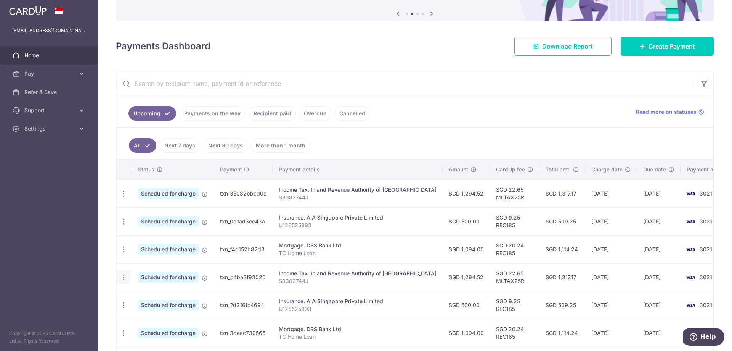
click at [125, 278] on icon "button" at bounding box center [124, 277] width 8 height 8
click at [148, 297] on span "Update payment" at bounding box center [164, 297] width 52 height 9
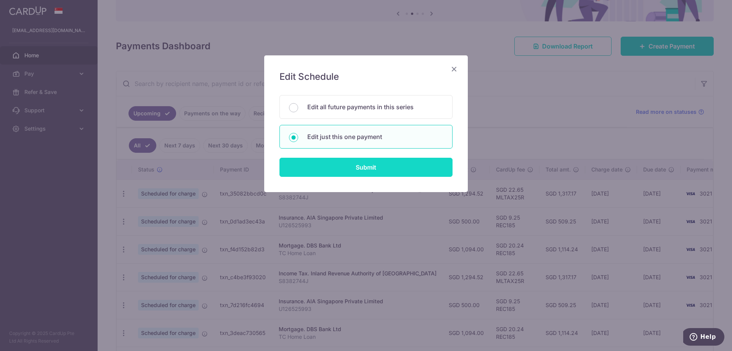
click at [371, 168] on input "Submit" at bounding box center [366, 167] width 173 height 19
radio input "true"
type input "1,294.52"
type input "[DATE]"
type input "S8382744J"
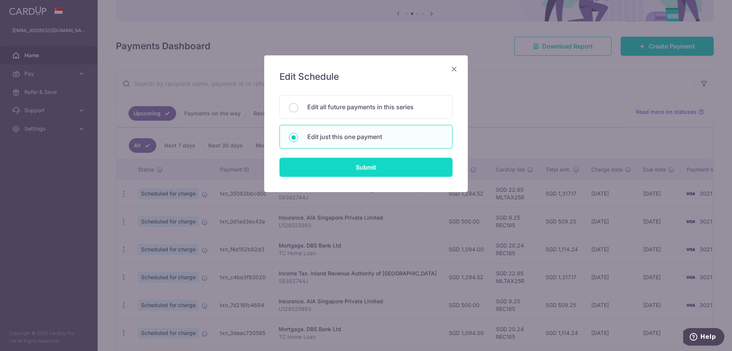
type input "MLTAX25R"
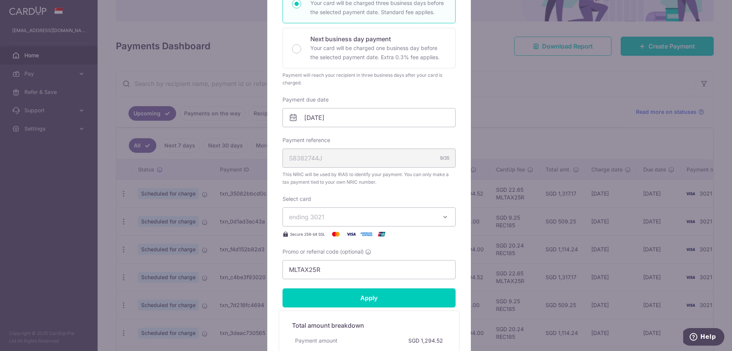
scroll to position [114, 0]
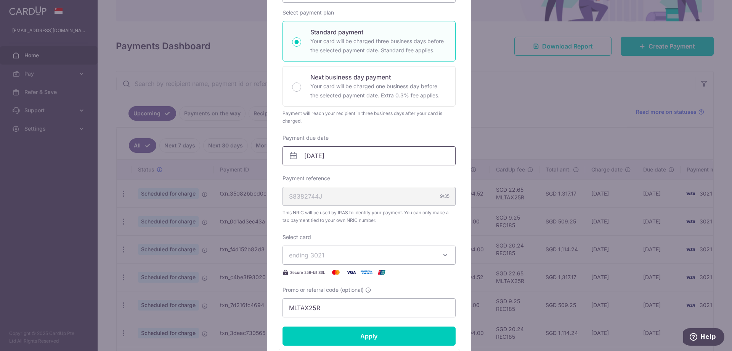
click at [351, 156] on input "[DATE]" at bounding box center [369, 155] width 173 height 19
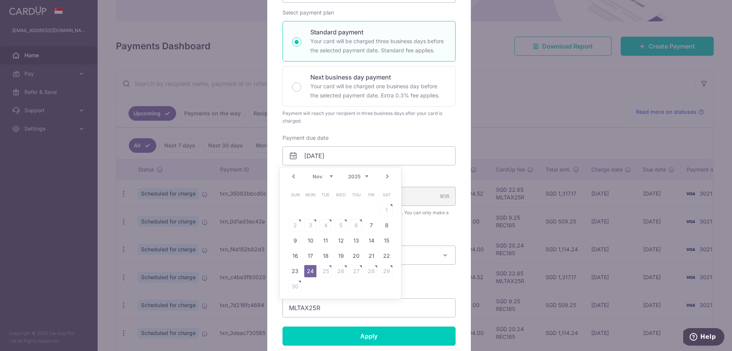
click at [293, 175] on link "Prev" at bounding box center [293, 176] width 9 height 9
click at [310, 268] on link "27" at bounding box center [310, 271] width 12 height 12
type input "[DATE]"
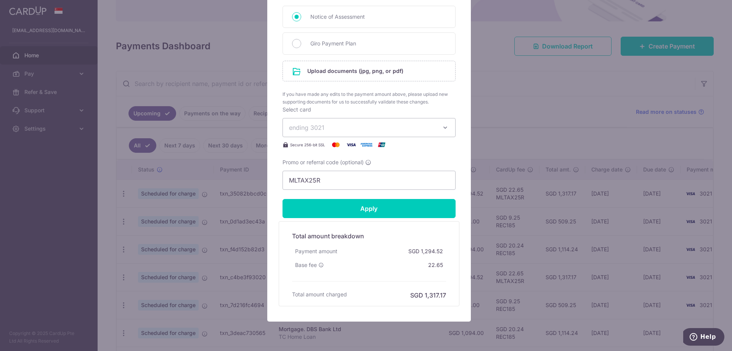
scroll to position [381, 0]
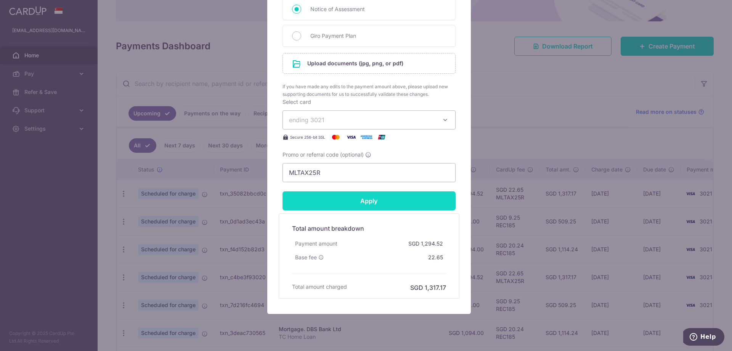
click at [375, 197] on input "Apply" at bounding box center [369, 200] width 173 height 19
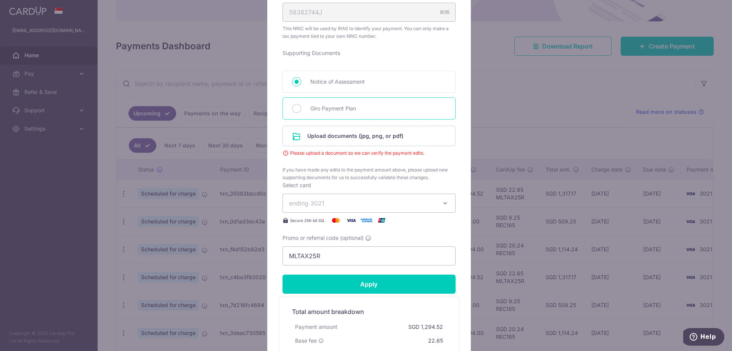
scroll to position [305, 0]
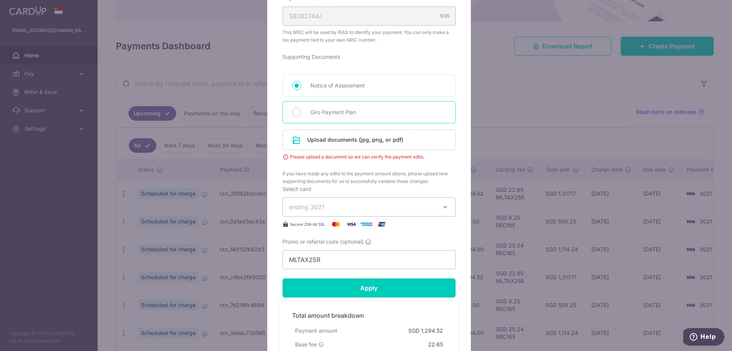
click at [341, 108] on span "Giro Payment Plan" at bounding box center [378, 112] width 136 height 9
click at [301, 108] on input "Giro Payment Plan" at bounding box center [296, 112] width 9 height 9
radio input "true"
click at [363, 142] on input "file" at bounding box center [369, 140] width 172 height 20
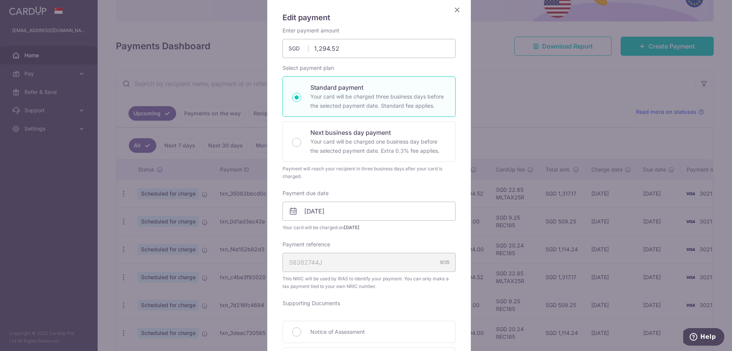
scroll to position [0, 0]
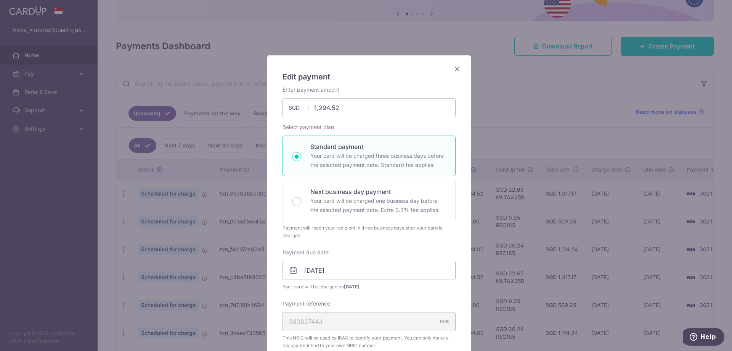
click at [457, 71] on icon "Close" at bounding box center [457, 69] width 9 height 10
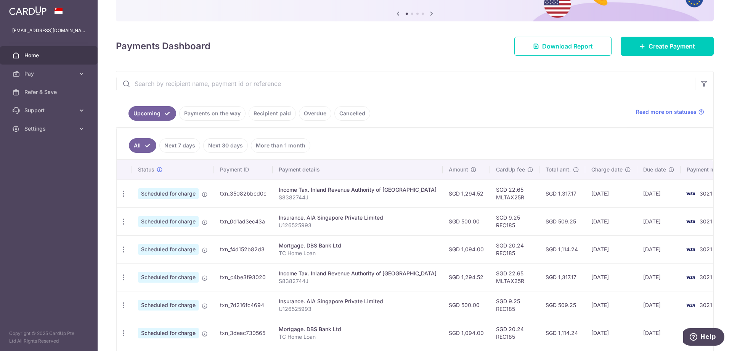
scroll to position [114, 0]
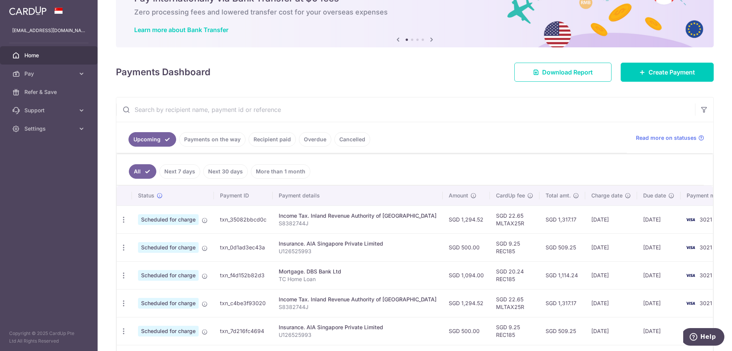
scroll to position [76, 0]
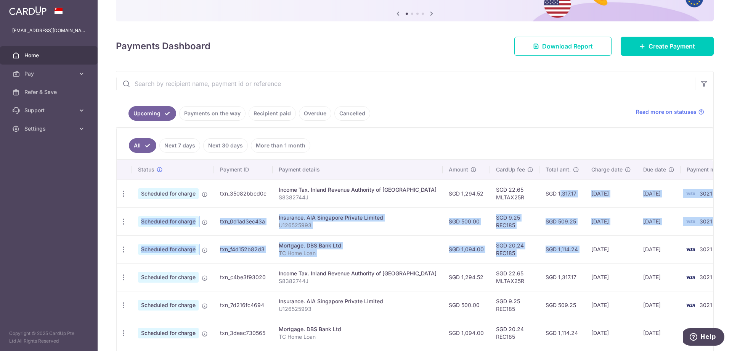
drag, startPoint x: 517, startPoint y: 195, endPoint x: 559, endPoint y: 248, distance: 67.5
click at [559, 248] on tbody "Update payment Cancel payment Scheduled for charge txn_35082bbcd0c Income Tax. …" at bounding box center [428, 318] width 622 height 278
click at [540, 191] on td "SGD 1,317.17" at bounding box center [563, 193] width 46 height 28
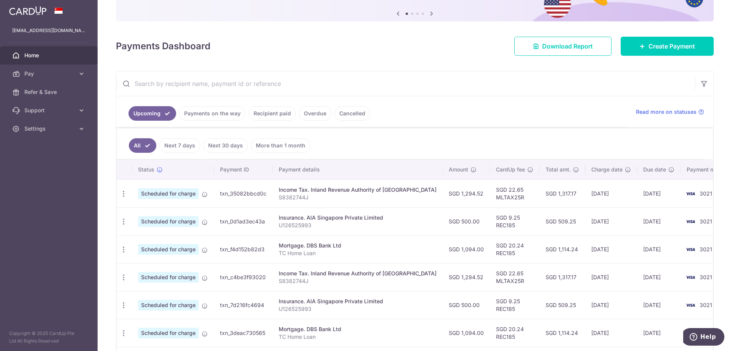
click at [540, 191] on td "SGD 1,317.17" at bounding box center [563, 193] width 46 height 28
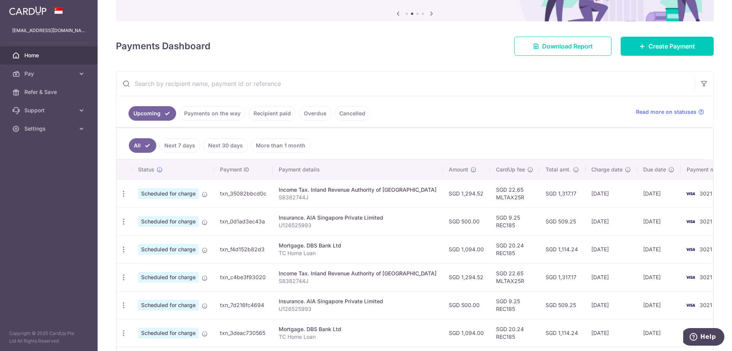
click at [544, 225] on td "SGD 509.25" at bounding box center [563, 221] width 46 height 28
click at [543, 220] on td "SGD 509.25" at bounding box center [563, 221] width 46 height 28
copy td "509.25"
click at [543, 251] on td "SGD 1,114.24" at bounding box center [563, 249] width 46 height 28
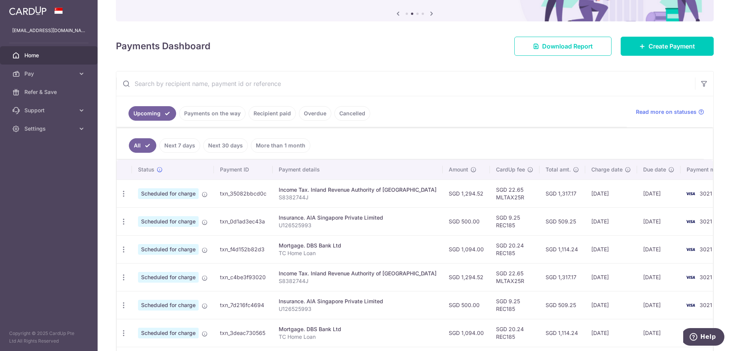
click at [543, 251] on td "SGD 1,114.24" at bounding box center [563, 249] width 46 height 28
copy td "1,114.24"
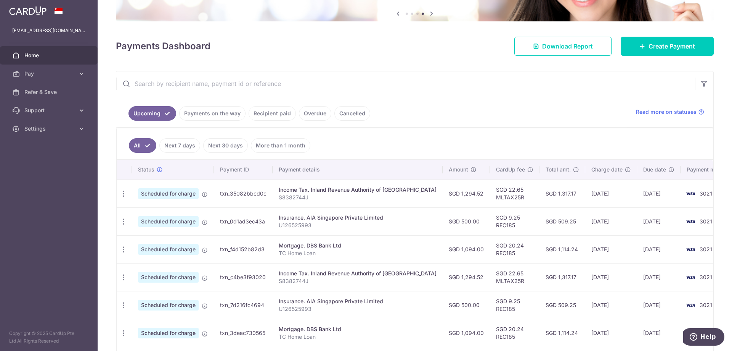
click at [403, 240] on td "Mortgage. DBS Bank Ltd TC Home Loan" at bounding box center [358, 249] width 170 height 28
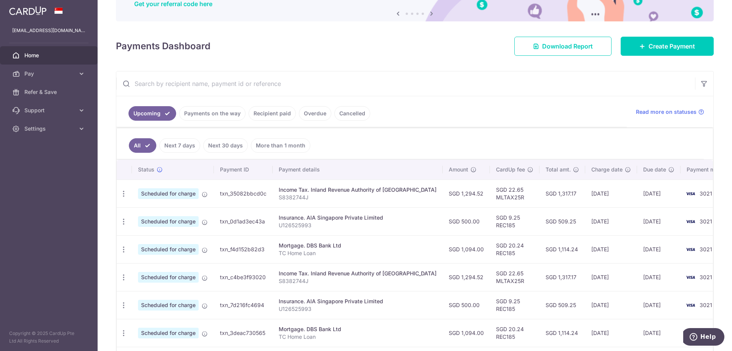
drag, startPoint x: 645, startPoint y: 248, endPoint x: 563, endPoint y: 199, distance: 95.4
click at [563, 199] on tbody "Update payment Cancel payment Scheduled for charge txn_35082bbcd0c Income Tax. …" at bounding box center [428, 318] width 622 height 278
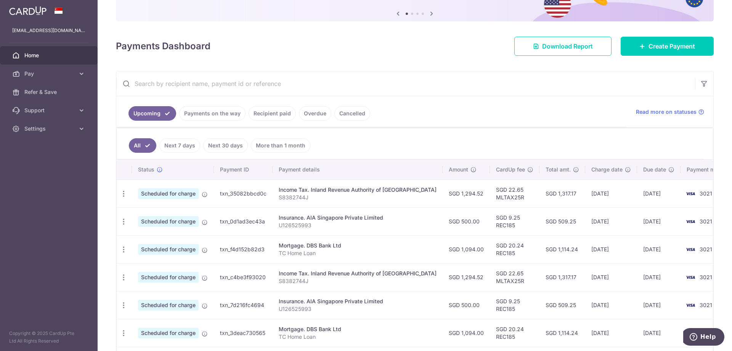
scroll to position [114, 0]
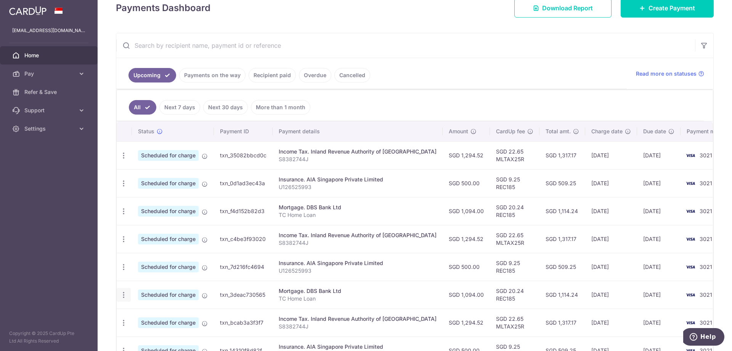
click at [127, 294] on icon "button" at bounding box center [124, 295] width 8 height 8
click at [158, 312] on span "Update payment" at bounding box center [164, 315] width 52 height 9
radio input "true"
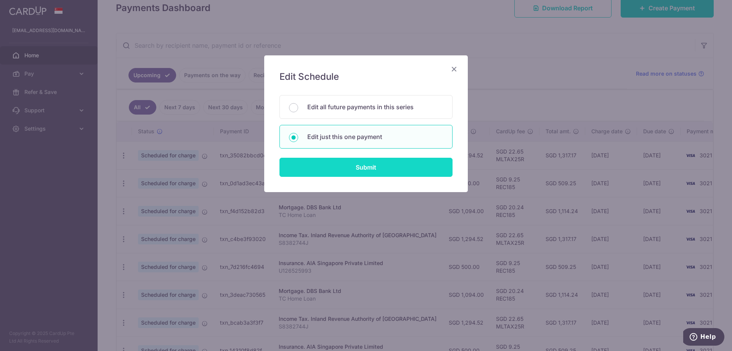
click at [350, 169] on input "Submit" at bounding box center [366, 167] width 173 height 19
radio input "true"
type input "1,094.00"
type input "13/12/2025"
type input "TC Home Loan"
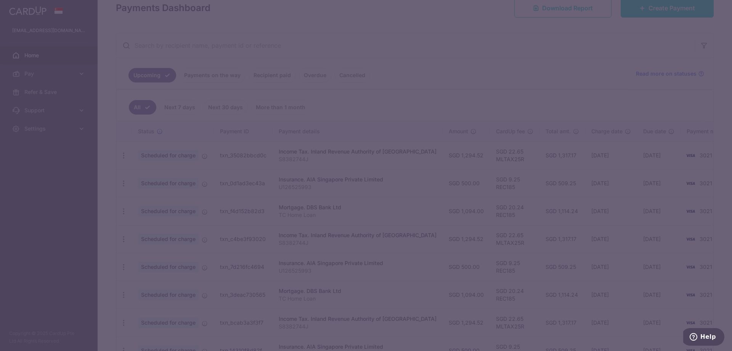
type input "REC185"
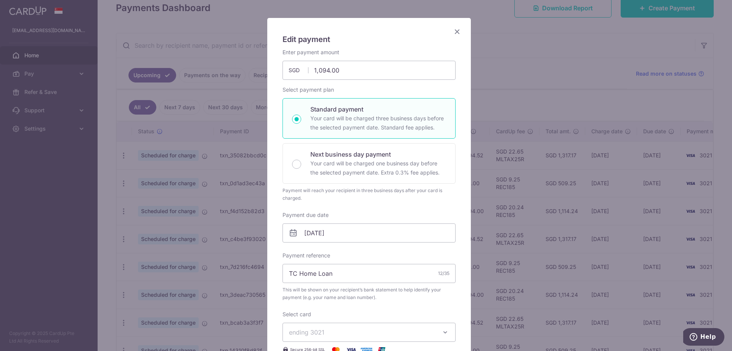
scroll to position [38, 0]
click at [336, 234] on input "13/12/2025" at bounding box center [369, 231] width 173 height 19
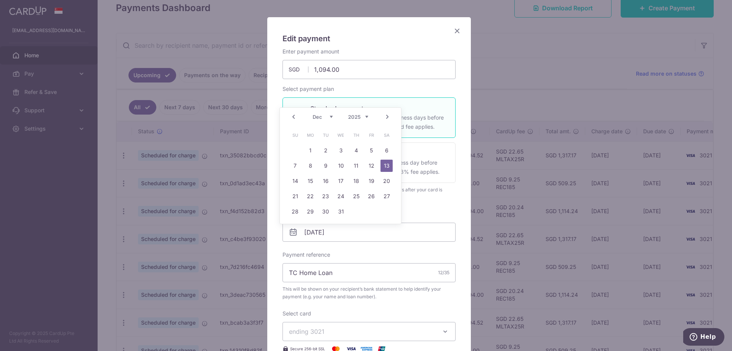
click at [295, 118] on link "Prev" at bounding box center [293, 116] width 9 height 9
click at [341, 209] on link "29" at bounding box center [341, 211] width 12 height 12
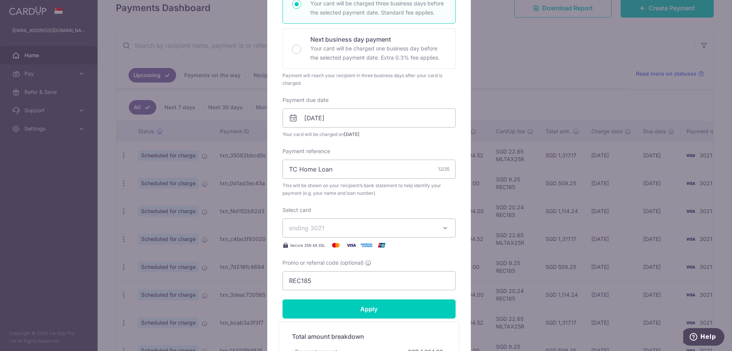
scroll to position [153, 0]
click at [345, 116] on input "[DATE]" at bounding box center [369, 117] width 173 height 19
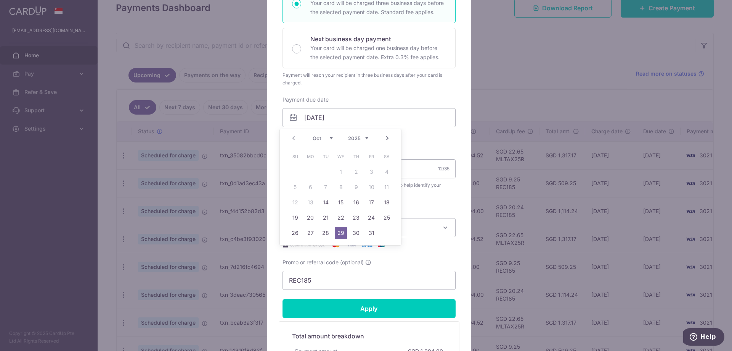
click at [359, 231] on link "30" at bounding box center [356, 233] width 12 height 12
type input "[DATE]"
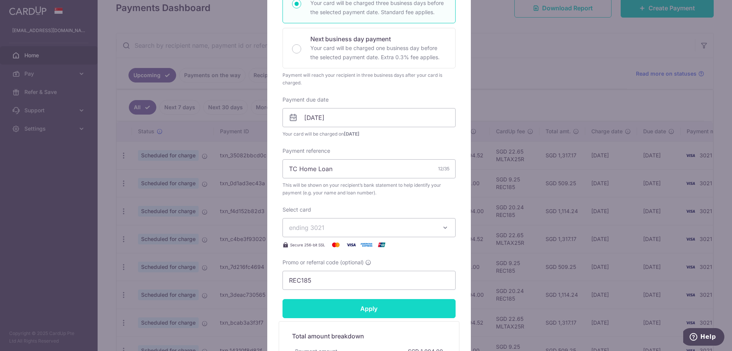
click at [362, 310] on input "Apply" at bounding box center [369, 308] width 173 height 19
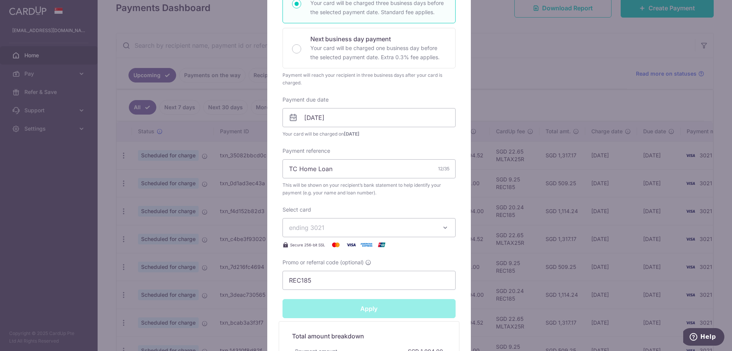
type input "Successfully Applied"
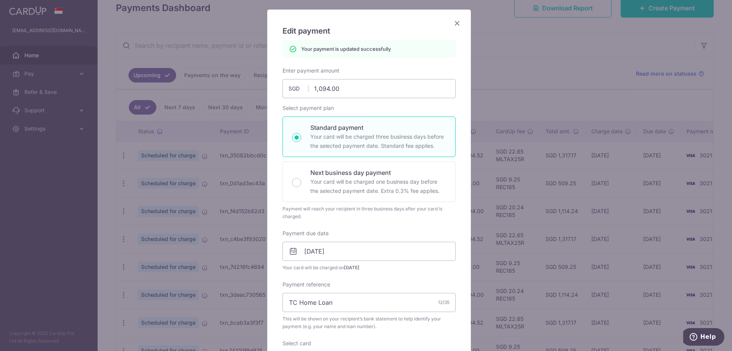
scroll to position [27, 0]
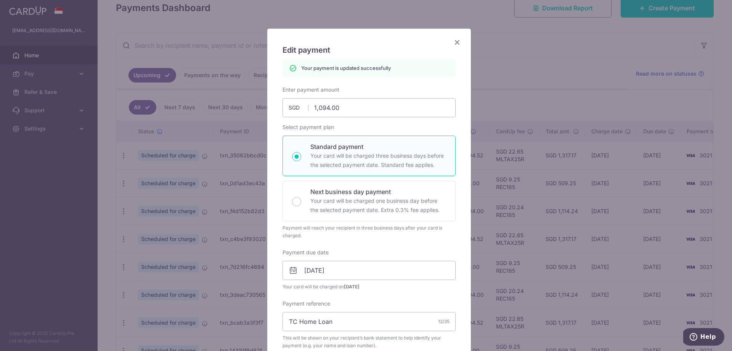
click at [458, 40] on icon "Close" at bounding box center [457, 42] width 9 height 10
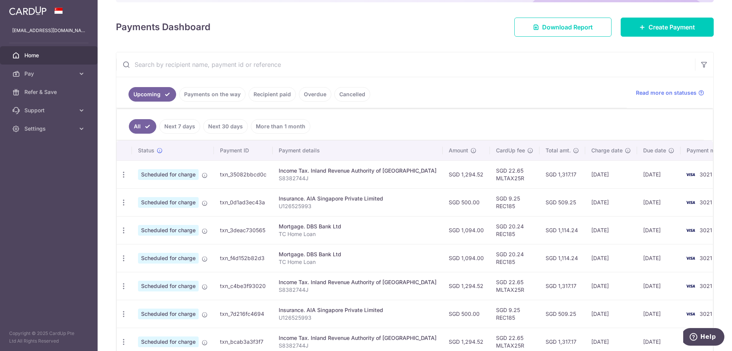
scroll to position [114, 0]
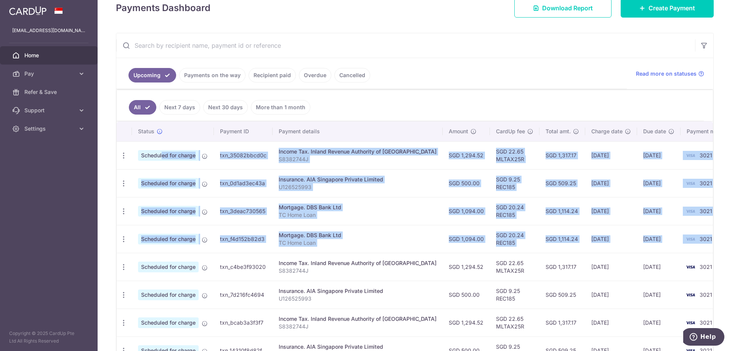
drag, startPoint x: 690, startPoint y: 239, endPoint x: 136, endPoint y: 156, distance: 559.9
click at [136, 156] on tbody "Update payment Cancel payment Scheduled for charge txn_35082bbcd0c Income Tax. …" at bounding box center [428, 280] width 622 height 278
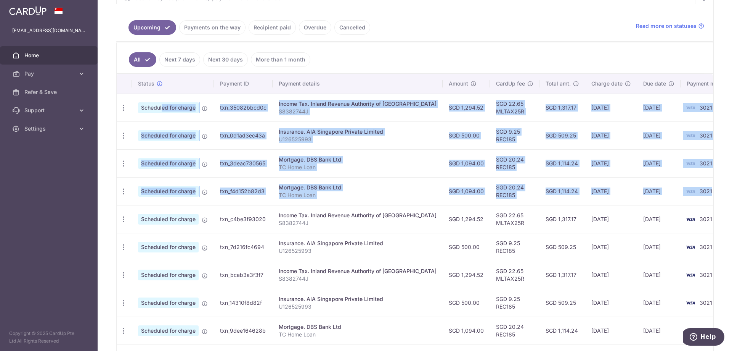
scroll to position [191, 0]
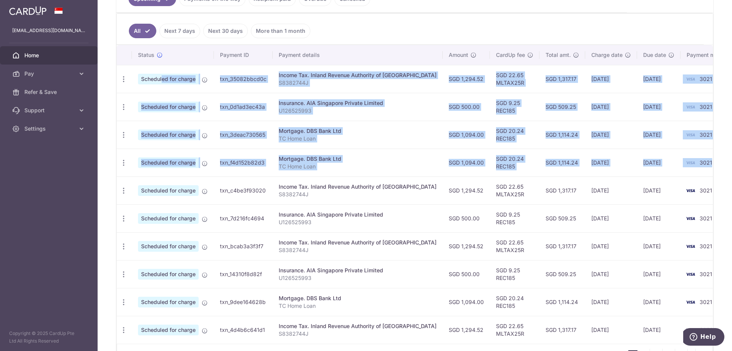
click at [681, 109] on td "3021" at bounding box center [710, 107] width 58 height 28
click at [388, 103] on div "Insurance. AIA Singapore Private Limited" at bounding box center [358, 103] width 158 height 8
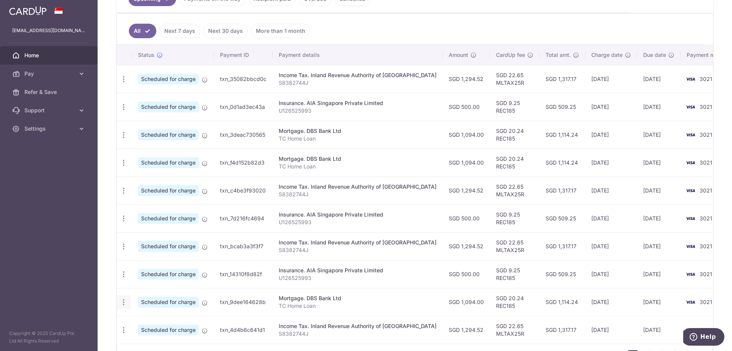
click at [127, 304] on div "Update payment Cancel payment Upload doc" at bounding box center [124, 302] width 14 height 14
click at [127, 302] on icon "button" at bounding box center [124, 302] width 8 height 8
click at [145, 322] on span "Update payment" at bounding box center [164, 322] width 52 height 9
radio input "true"
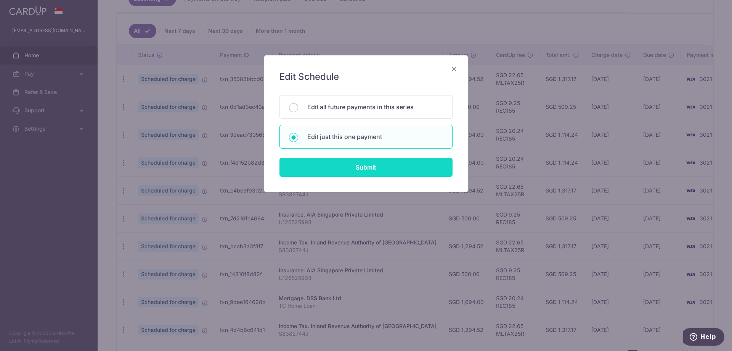
click at [347, 165] on input "Submit" at bounding box center [366, 167] width 173 height 19
radio input "true"
type input "1,094.00"
type input "13/01/2026"
type input "TC Home Loan"
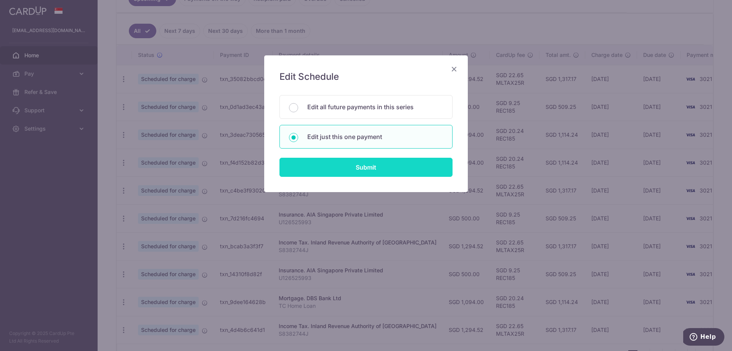
type input "REC185"
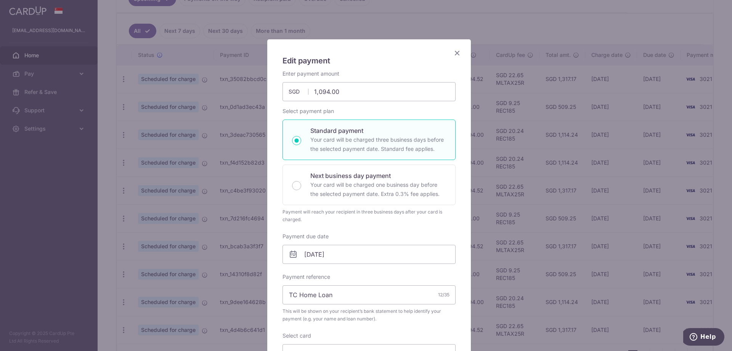
scroll to position [76, 0]
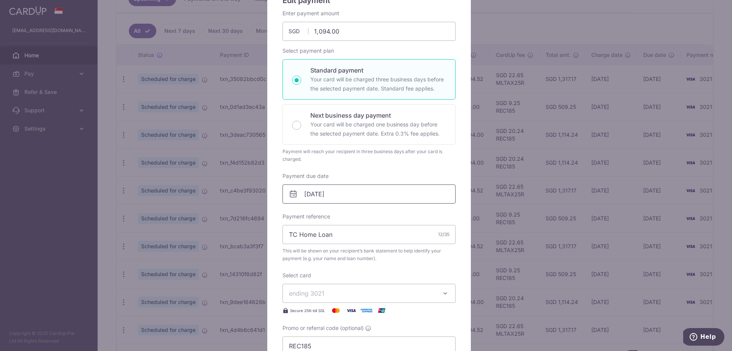
click at [345, 190] on input "13/01/2026" at bounding box center [369, 193] width 173 height 19
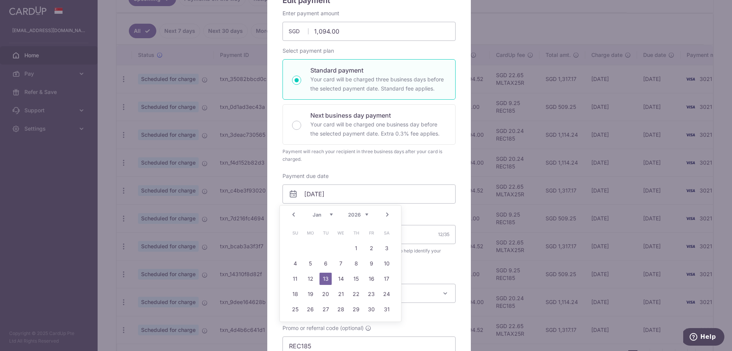
click at [290, 211] on link "Prev" at bounding box center [293, 214] width 9 height 9
click at [291, 211] on link "Prev" at bounding box center [293, 214] width 9 height 9
click at [343, 309] on link "29" at bounding box center [341, 309] width 12 height 12
type input "[DATE]"
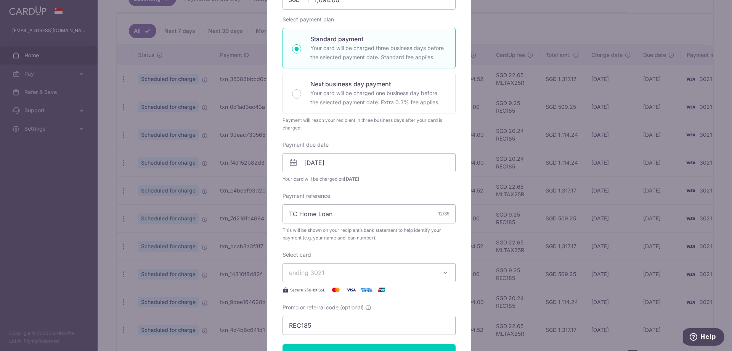
scroll to position [229, 0]
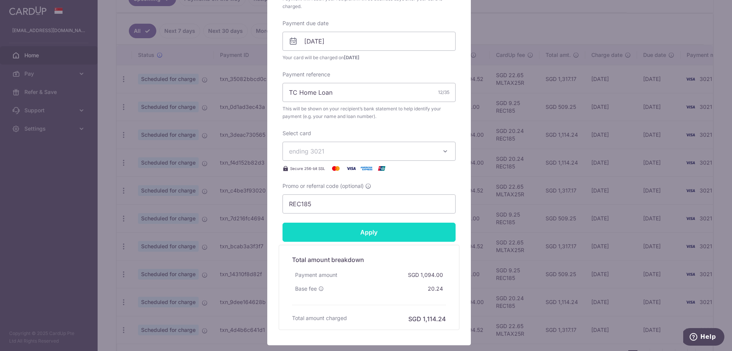
click at [362, 230] on input "Apply" at bounding box center [369, 231] width 173 height 19
type input "Successfully Applied"
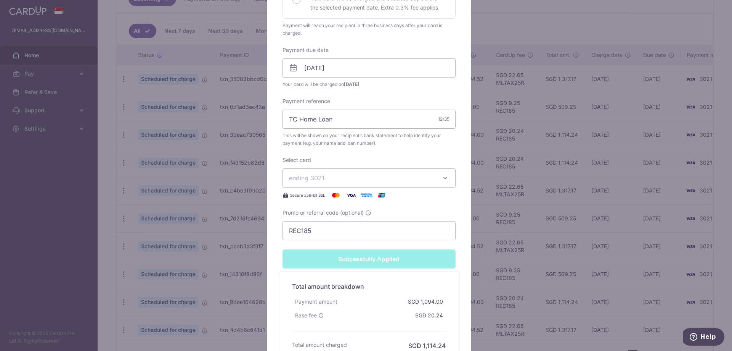
scroll to position [256, 0]
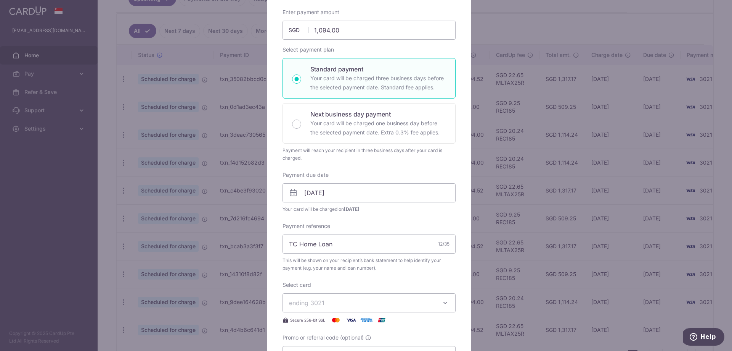
click at [548, 203] on div "Edit payment By clicking apply, you will make changes to all payments to DBS Ba…" at bounding box center [366, 175] width 732 height 351
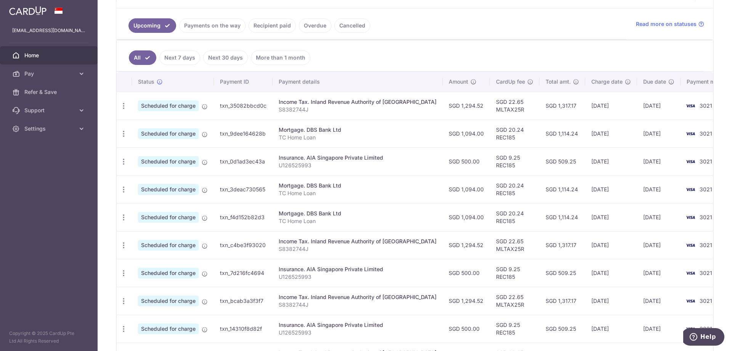
scroll to position [191, 0]
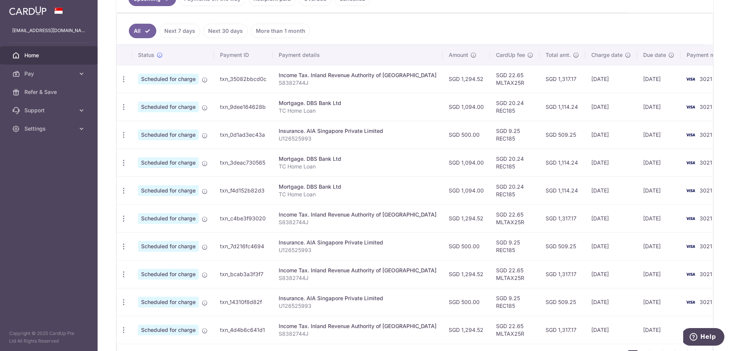
drag, startPoint x: 494, startPoint y: 186, endPoint x: 484, endPoint y: 185, distance: 10.7
click at [490, 185] on td "SGD 20.24 REC185" at bounding box center [515, 190] width 50 height 28
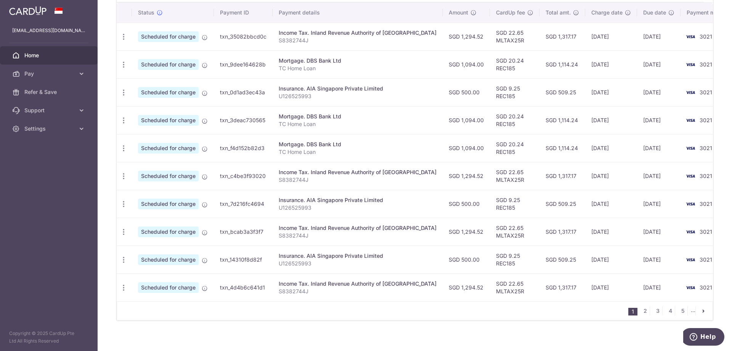
scroll to position [239, 0]
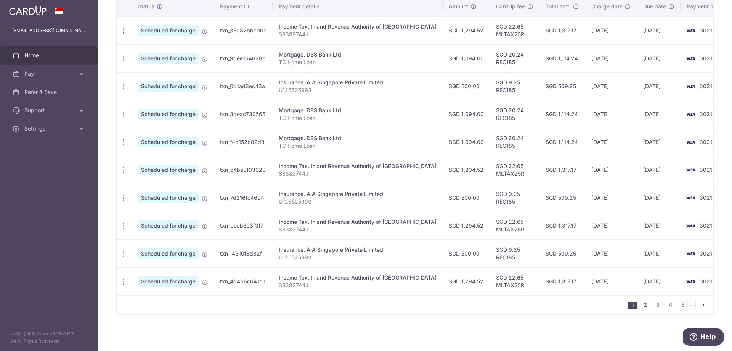
click at [642, 301] on link "2" at bounding box center [645, 304] width 9 height 9
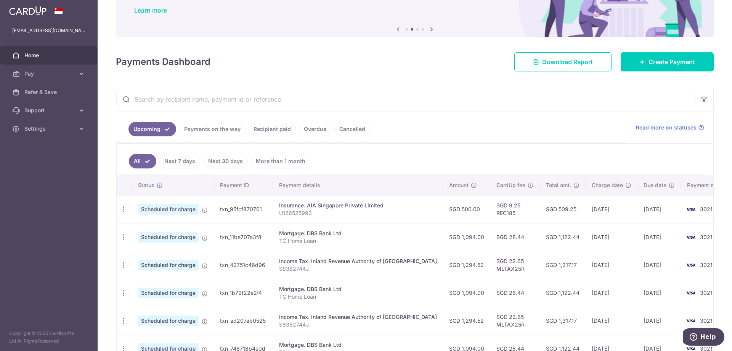
scroll to position [76, 0]
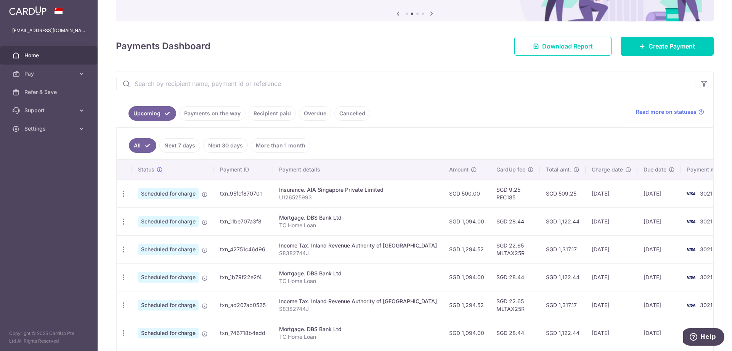
click at [490, 222] on td "SGD 28.44" at bounding box center [515, 221] width 50 height 28
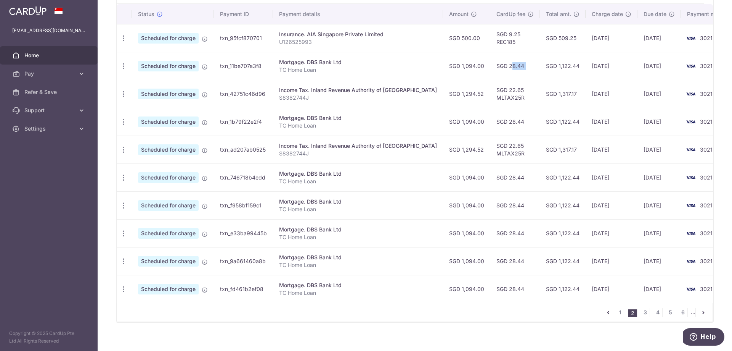
scroll to position [239, 0]
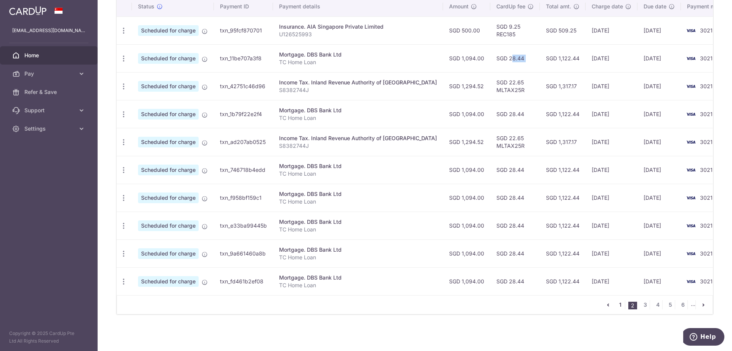
click at [619, 304] on link "1" at bounding box center [620, 304] width 9 height 9
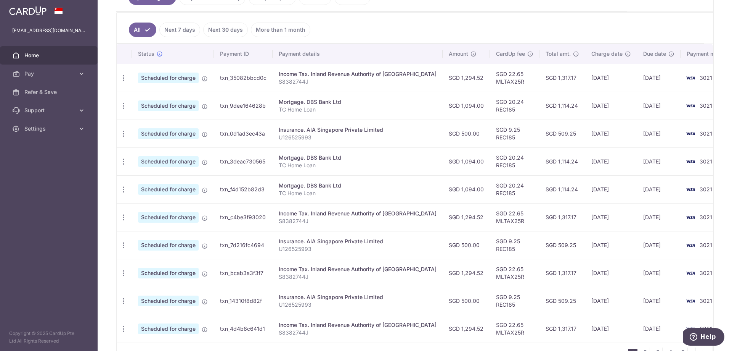
scroll to position [191, 0]
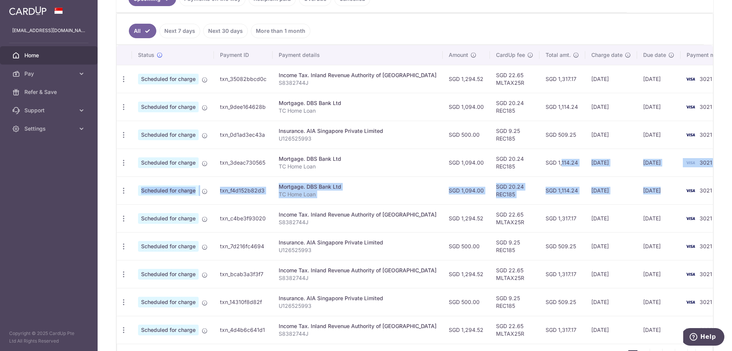
drag, startPoint x: 524, startPoint y: 164, endPoint x: 656, endPoint y: 196, distance: 135.8
click at [656, 196] on tbody "Update payment Cancel payment Scheduled for charge txn_35082bbcd0c Income Tax. …" at bounding box center [428, 204] width 622 height 278
click at [637, 195] on td "[DATE]" at bounding box center [658, 190] width 43 height 28
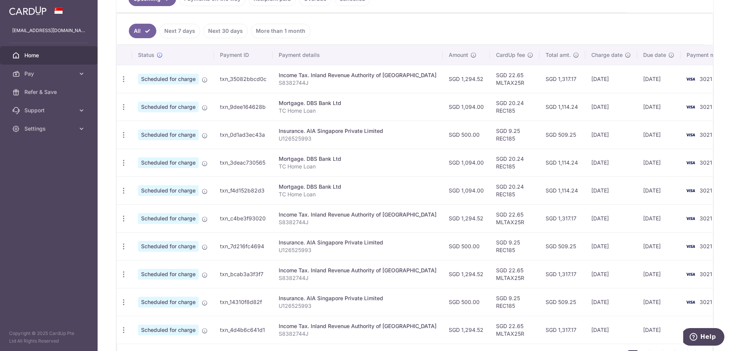
scroll to position [153, 0]
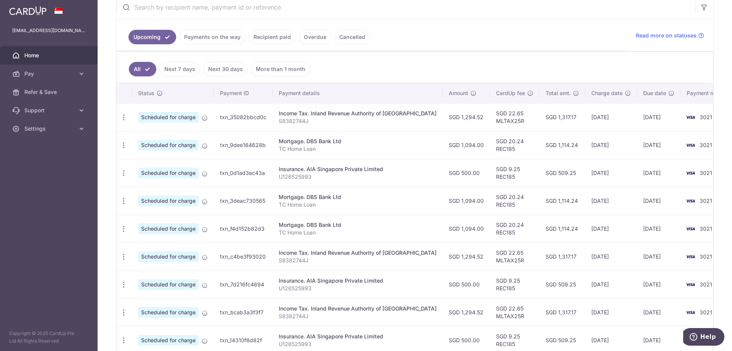
click at [540, 142] on td "SGD 1,114.24" at bounding box center [563, 145] width 46 height 28
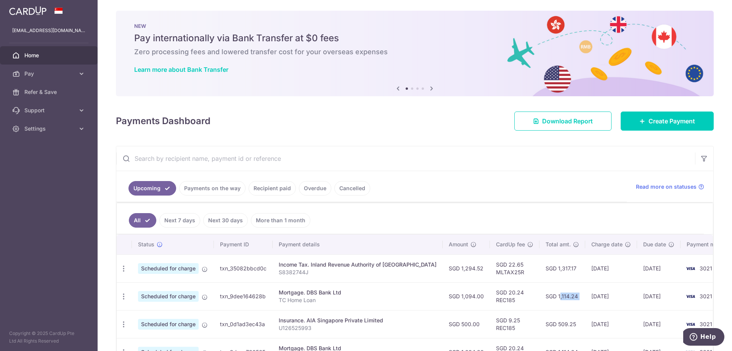
scroll to position [0, 0]
